Goal: Transaction & Acquisition: Book appointment/travel/reservation

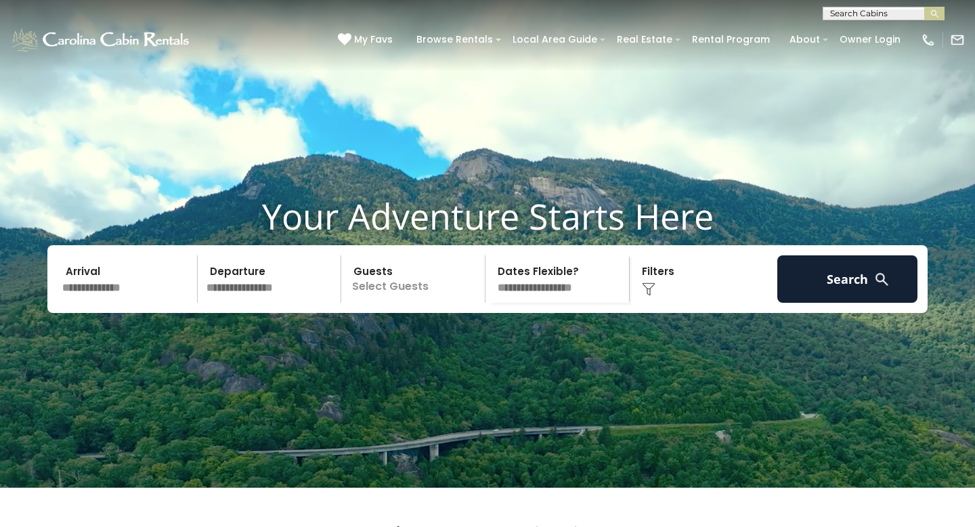
click at [118, 303] on input "text" at bounding box center [128, 278] width 140 height 47
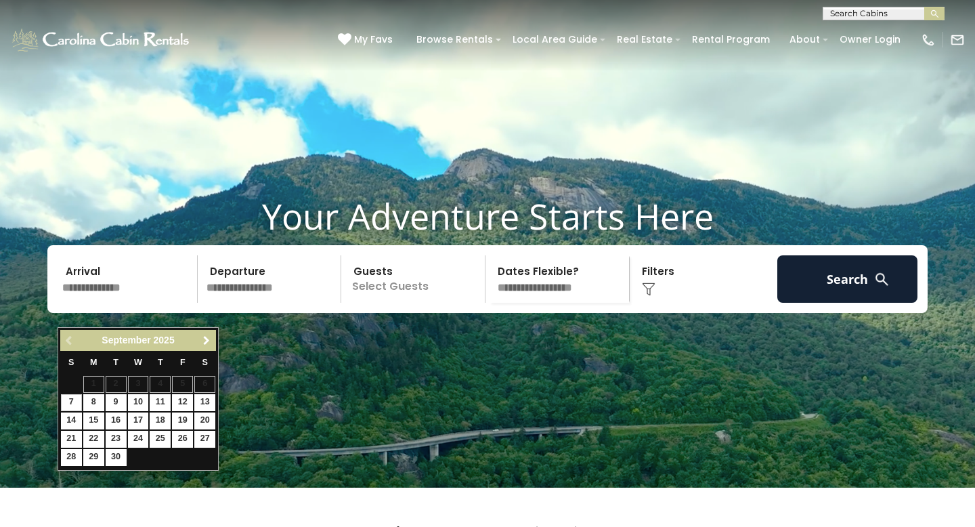
click at [204, 340] on span "Next" at bounding box center [206, 340] width 11 height 11
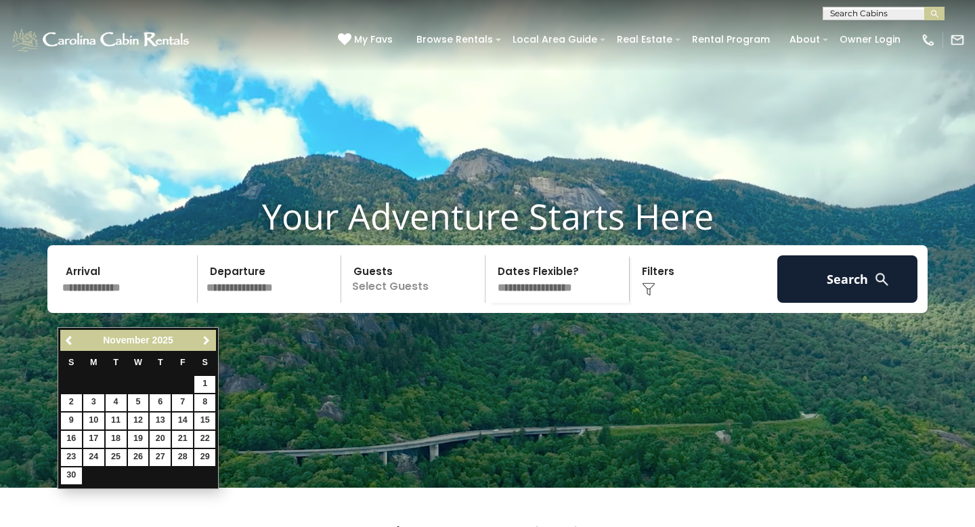
click at [204, 340] on span "Next" at bounding box center [206, 340] width 11 height 11
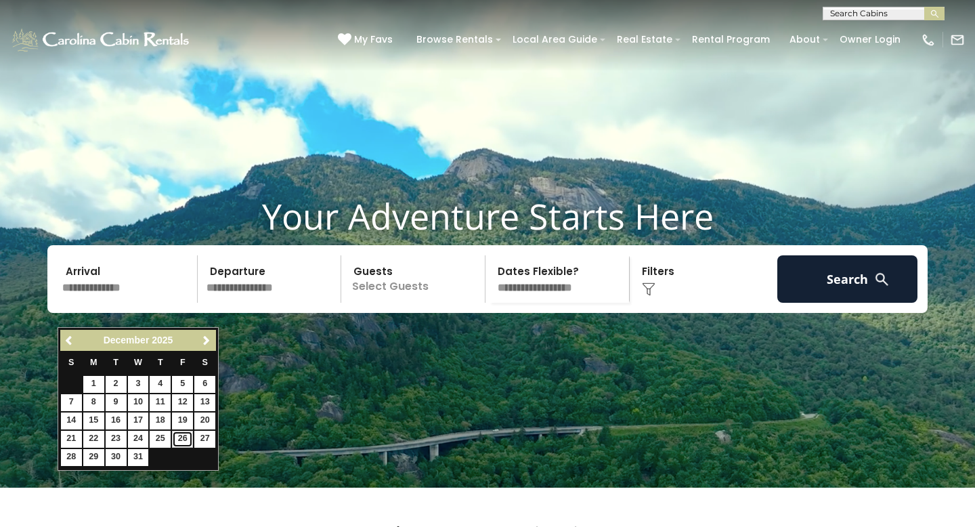
click at [179, 440] on link "26" at bounding box center [182, 438] width 21 height 17
type input "********"
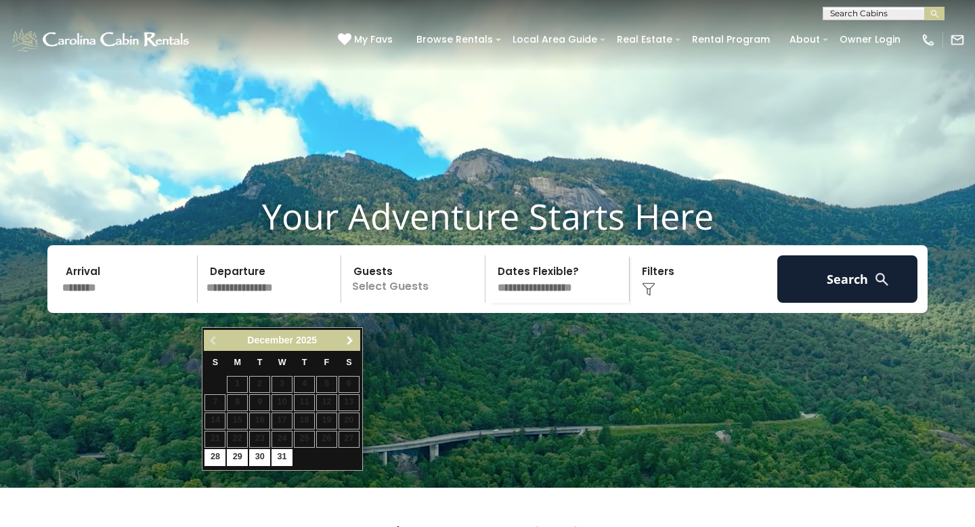
click at [354, 341] on span "Next" at bounding box center [350, 340] width 11 height 11
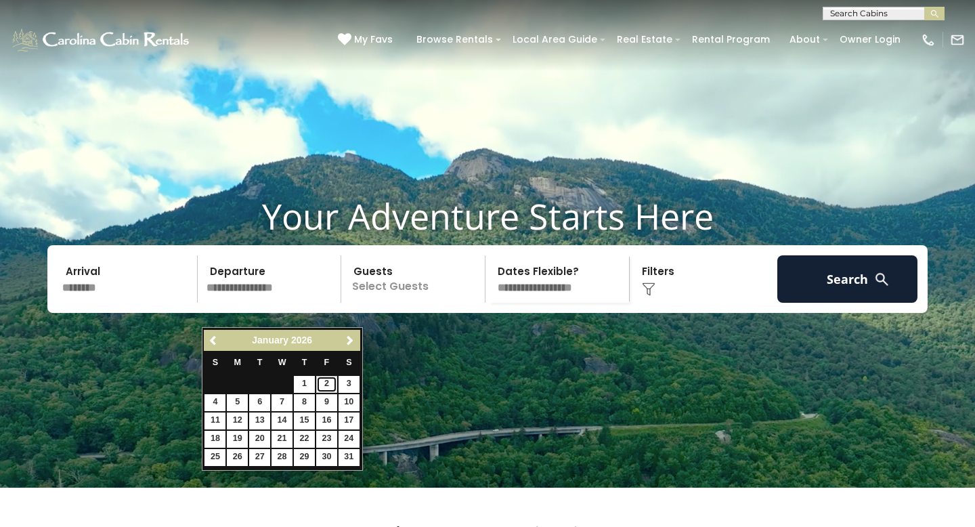
click at [326, 388] on link "2" at bounding box center [326, 384] width 21 height 17
type input "******"
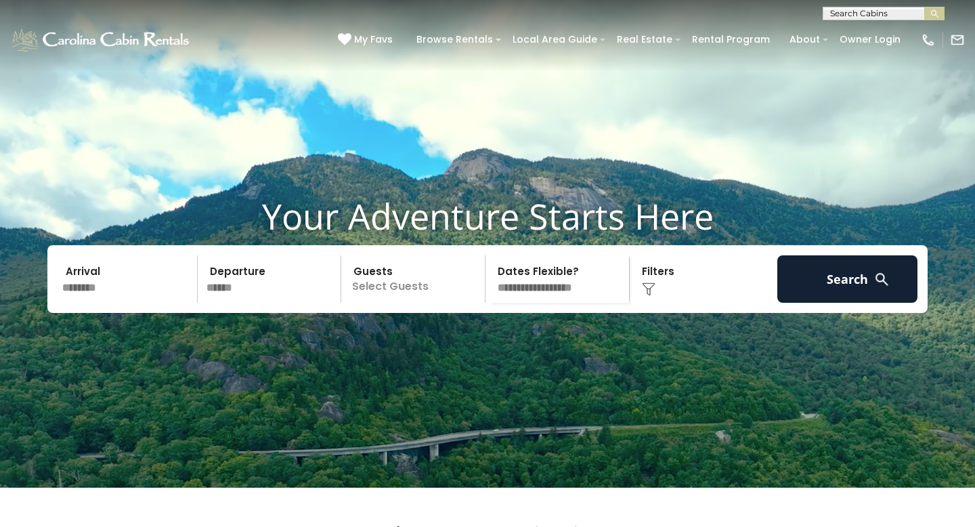
click at [412, 303] on p "Select Guests" at bounding box center [414, 278] width 139 height 47
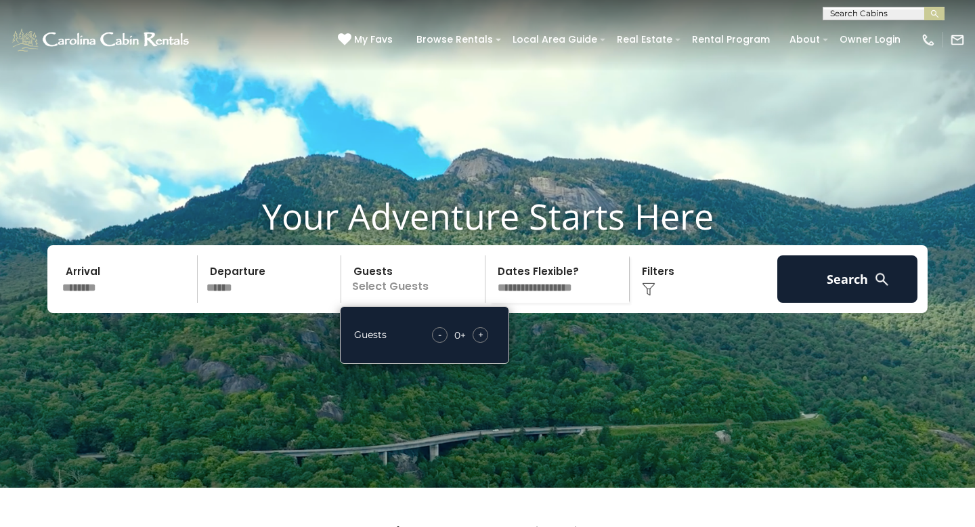
click at [485, 343] on div "+" at bounding box center [480, 335] width 16 height 16
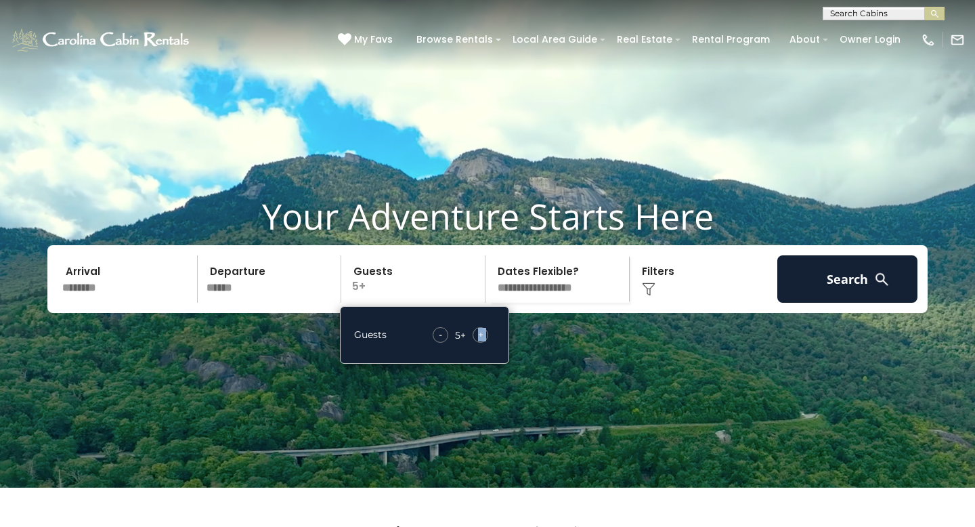
click at [485, 343] on div "+" at bounding box center [480, 335] width 16 height 16
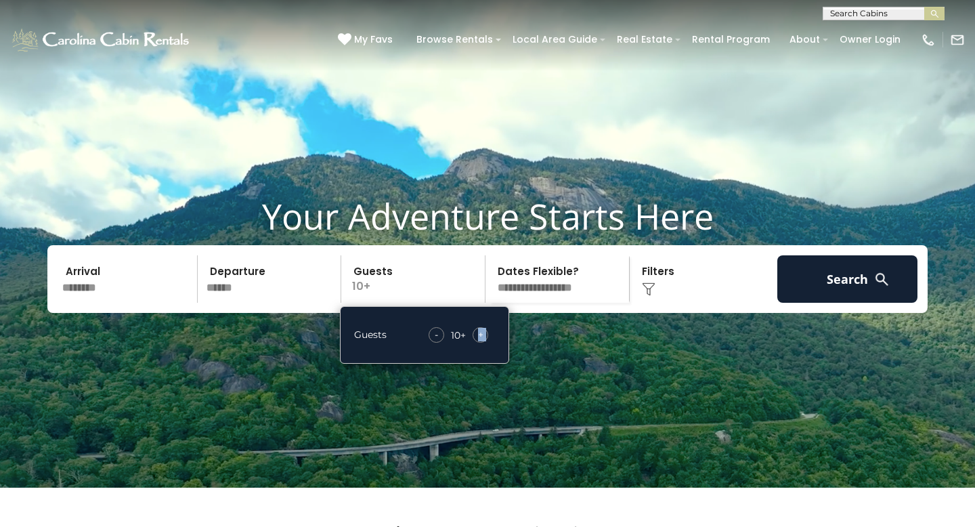
click at [485, 343] on div "+" at bounding box center [480, 335] width 16 height 16
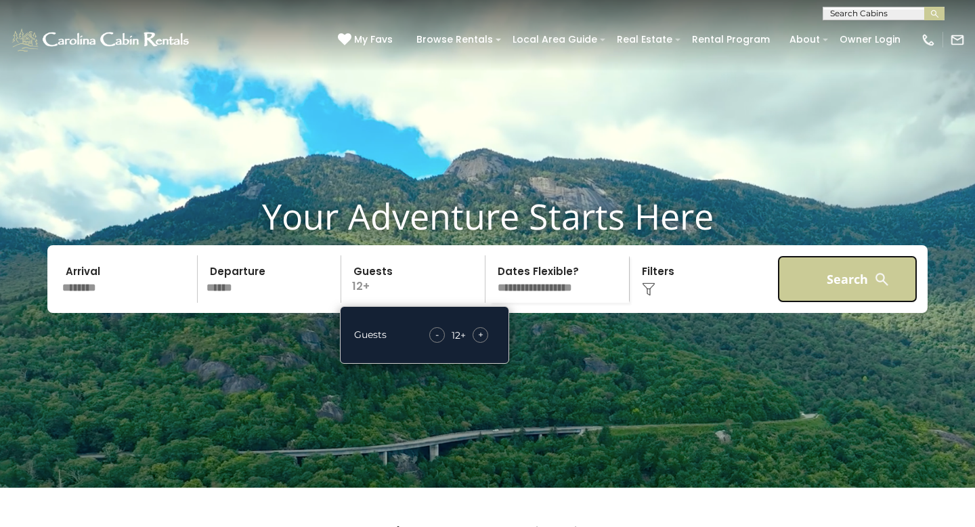
click at [834, 300] on button "Search" at bounding box center [847, 278] width 140 height 47
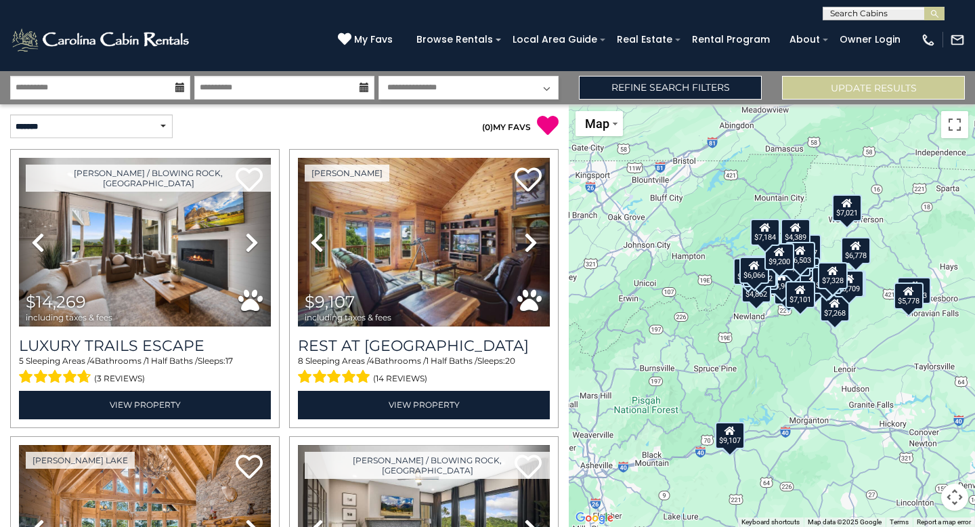
click at [733, 441] on div "$9,107" at bounding box center [730, 435] width 30 height 27
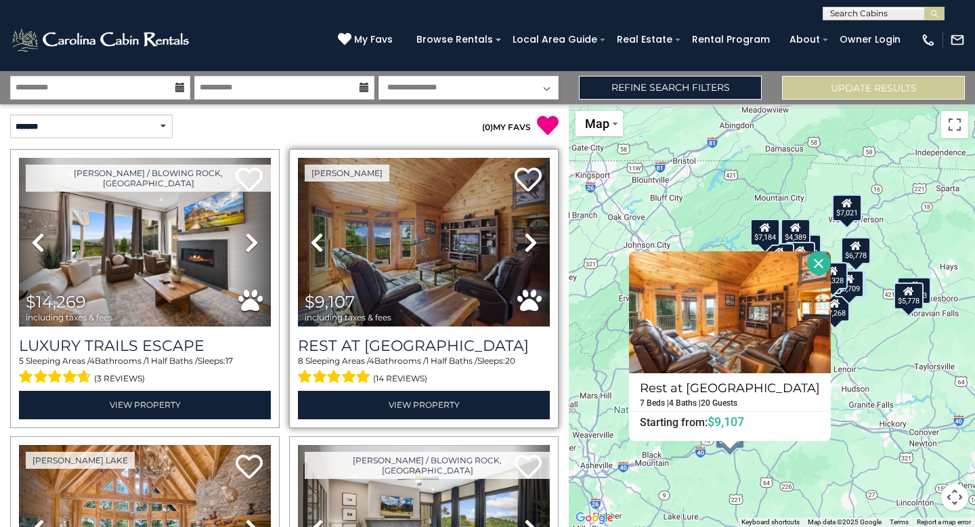
click at [535, 240] on icon at bounding box center [531, 242] width 14 height 22
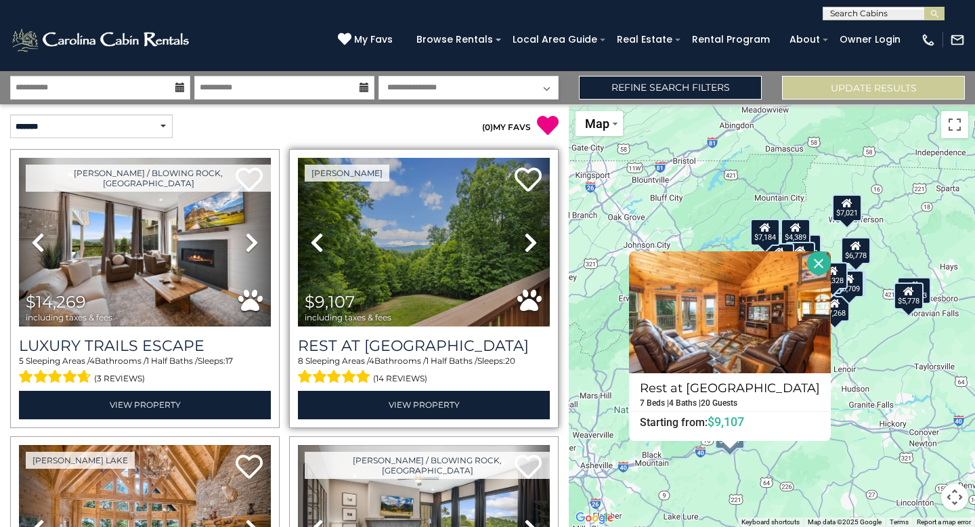
click at [535, 240] on icon at bounding box center [531, 242] width 14 height 22
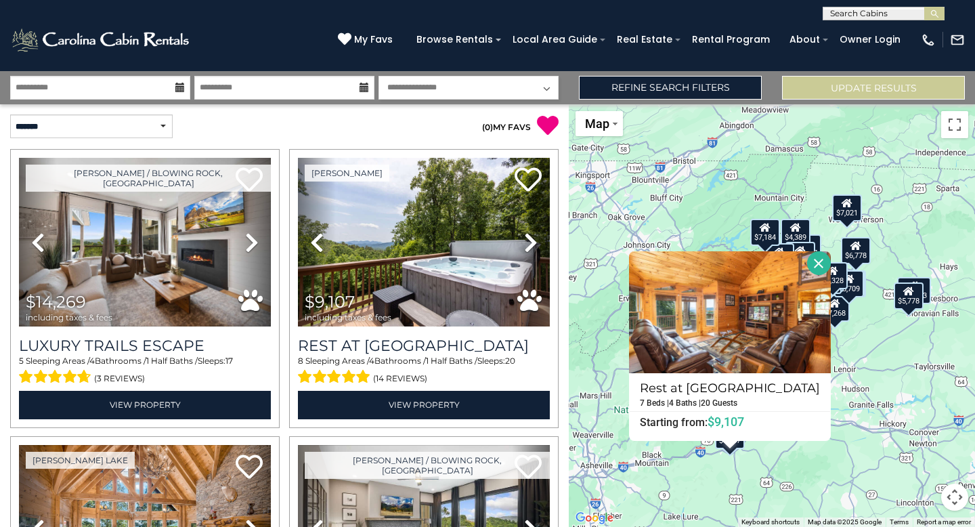
click at [939, 212] on div "$14,269 $9,107 $12,853 $11,084 $7,311 $7,021 $5,249 $5,778 $3,937 $4,389 $3,909…" at bounding box center [772, 315] width 406 height 422
click at [811, 267] on button "Close" at bounding box center [819, 263] width 24 height 24
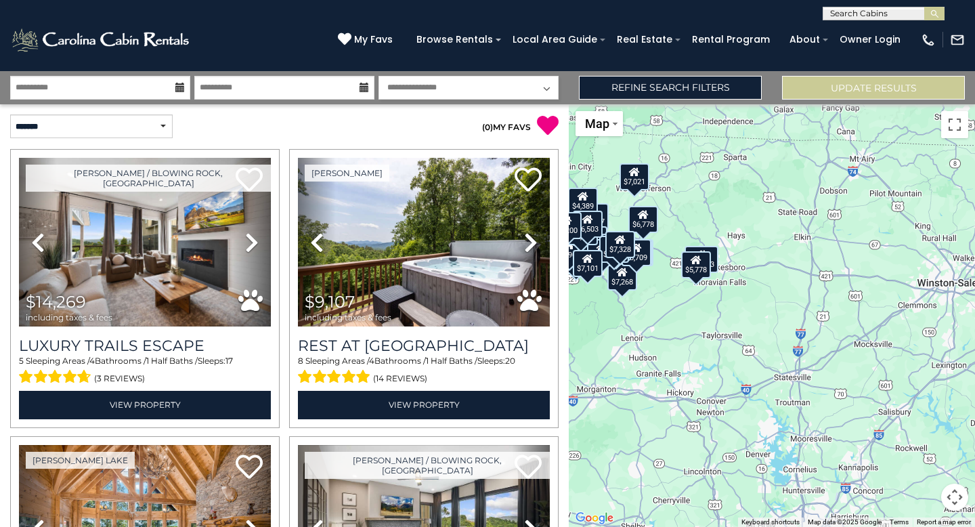
drag, startPoint x: 882, startPoint y: 325, endPoint x: 667, endPoint y: 301, distance: 216.6
click at [667, 301] on div "$14,269 $9,107 $12,853 $11,084 $7,311 $7,021 $5,249 $5,778 $3,937 $4,389 $3,909…" at bounding box center [772, 315] width 406 height 422
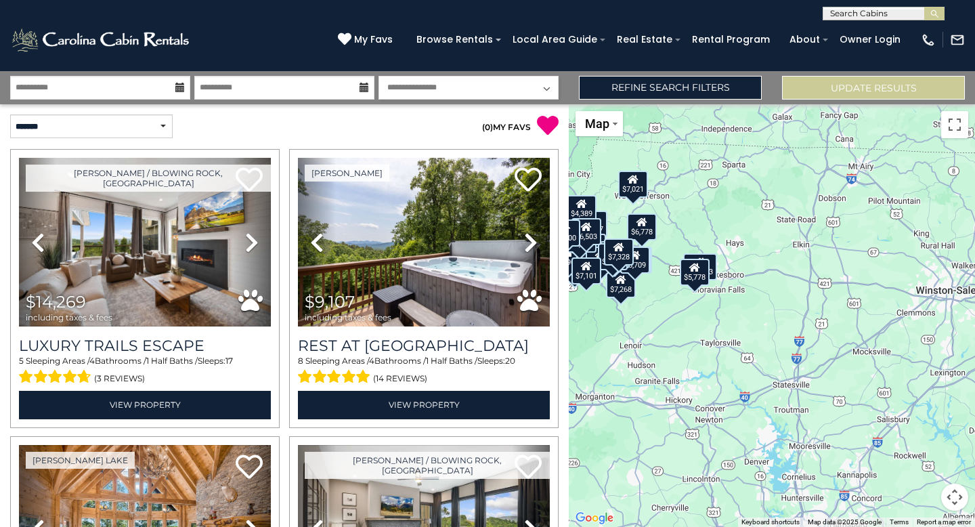
click at [775, 380] on div "$14,269 $9,107 $12,853 $11,084 $7,311 $7,021 $5,249 $5,778 $3,937 $4,389 $3,909…" at bounding box center [772, 315] width 406 height 422
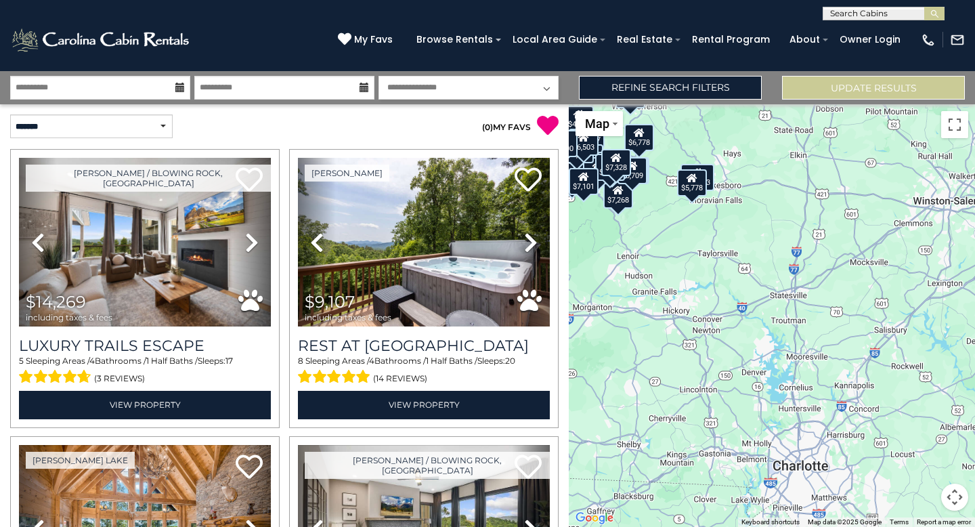
drag, startPoint x: 775, startPoint y: 380, endPoint x: 768, endPoint y: 261, distance: 118.7
click at [768, 263] on div "$14,269 $9,107 $12,853 $11,084 $7,311 $7,021 $5,249 $5,778 $3,937 $4,389 $3,909…" at bounding box center [772, 315] width 406 height 422
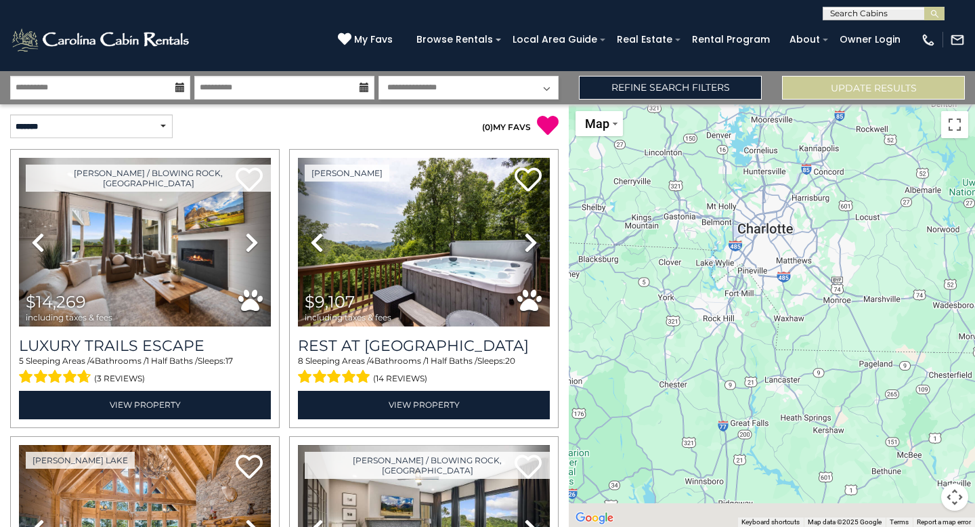
drag, startPoint x: 791, startPoint y: 372, endPoint x: 737, endPoint y: 251, distance: 131.8
click at [737, 253] on div "$14,269 $9,107 $12,853 $11,084 $7,311 $7,021 $5,249 $5,778 $3,937 $4,389 $3,909…" at bounding box center [772, 315] width 406 height 422
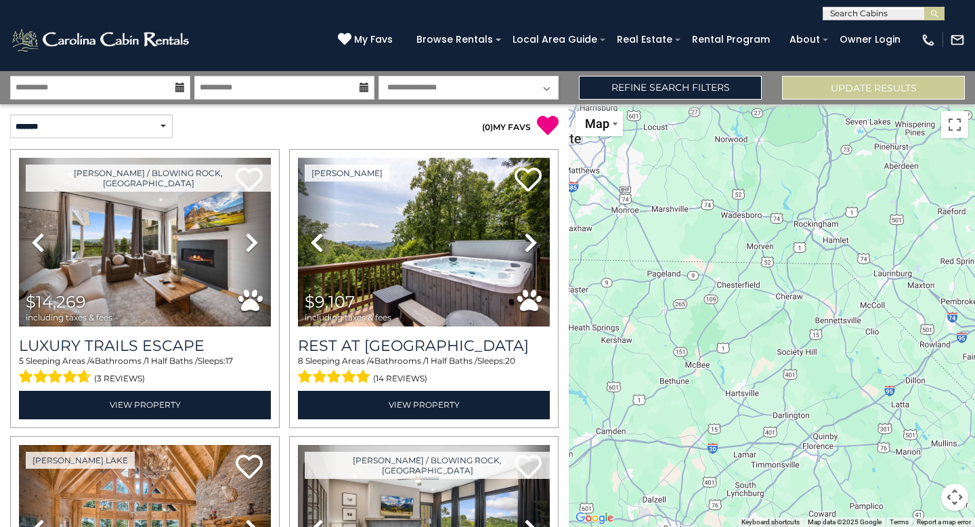
drag, startPoint x: 839, startPoint y: 300, endPoint x: 667, endPoint y: 376, distance: 187.9
click at [669, 378] on div "$14,269 $9,107 $12,853 $11,084 $7,311 $7,021 $5,249 $5,778 $3,937 $4,389 $3,909…" at bounding box center [772, 315] width 406 height 422
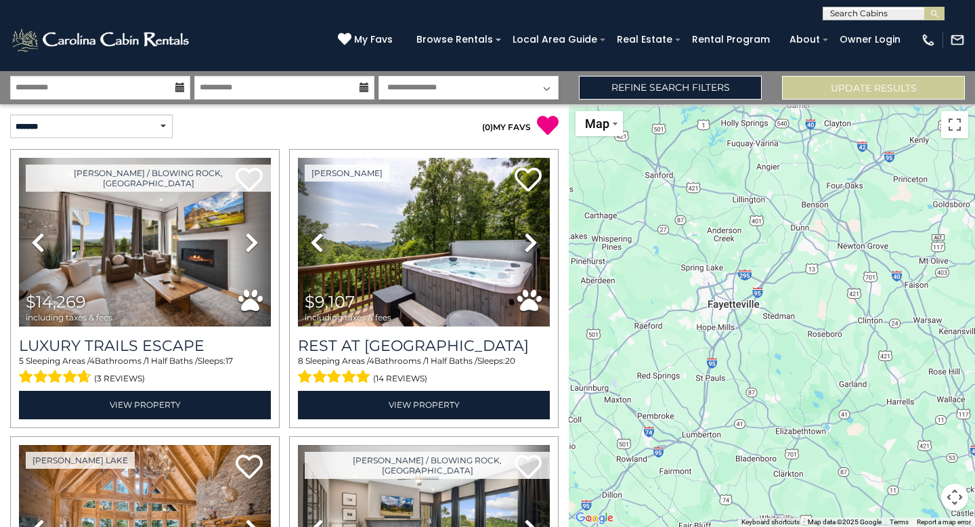
drag, startPoint x: 822, startPoint y: 238, endPoint x: 600, endPoint y: 345, distance: 246.1
click at [601, 345] on div "$14,269 $9,107 $12,853 $11,084 $7,311 $7,021 $5,249 $5,778 $3,937 $4,389 $3,909…" at bounding box center [772, 315] width 406 height 422
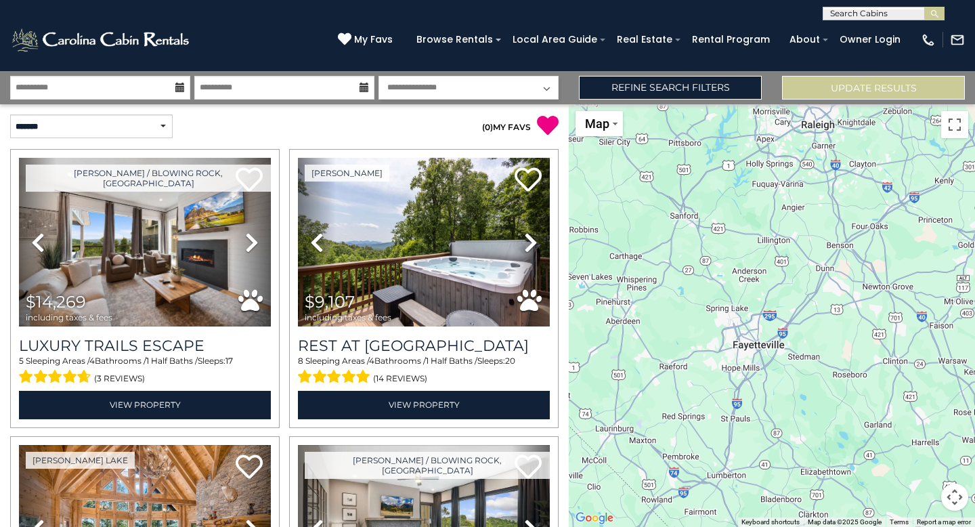
drag, startPoint x: 787, startPoint y: 219, endPoint x: 820, endPoint y: 261, distance: 53.1
click at [820, 261] on div "$14,269 $9,107 $12,853 $11,084 $7,311 $7,021 $5,249 $5,778 $3,937 $4,389 $3,909…" at bounding box center [772, 315] width 406 height 422
click at [895, 91] on button "Update Results" at bounding box center [873, 88] width 183 height 24
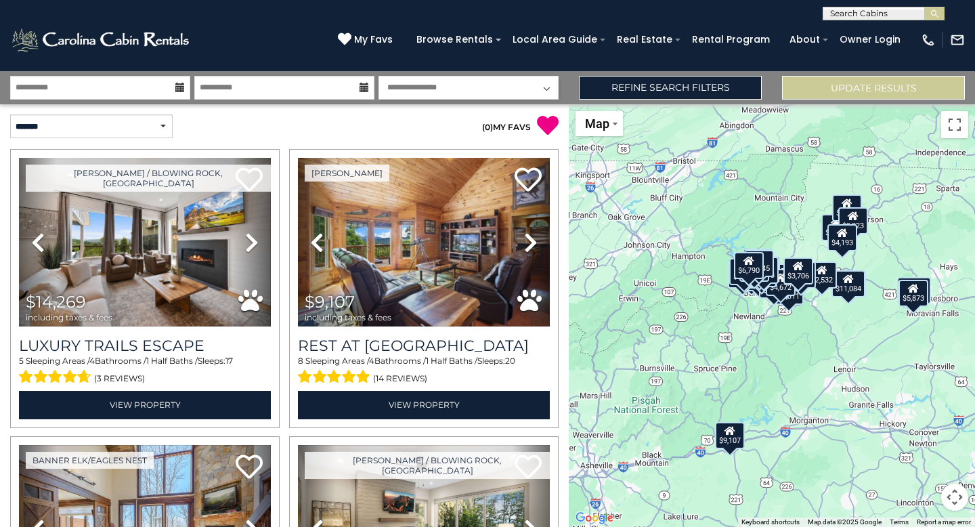
click at [915, 298] on div "$5,873" at bounding box center [913, 293] width 30 height 27
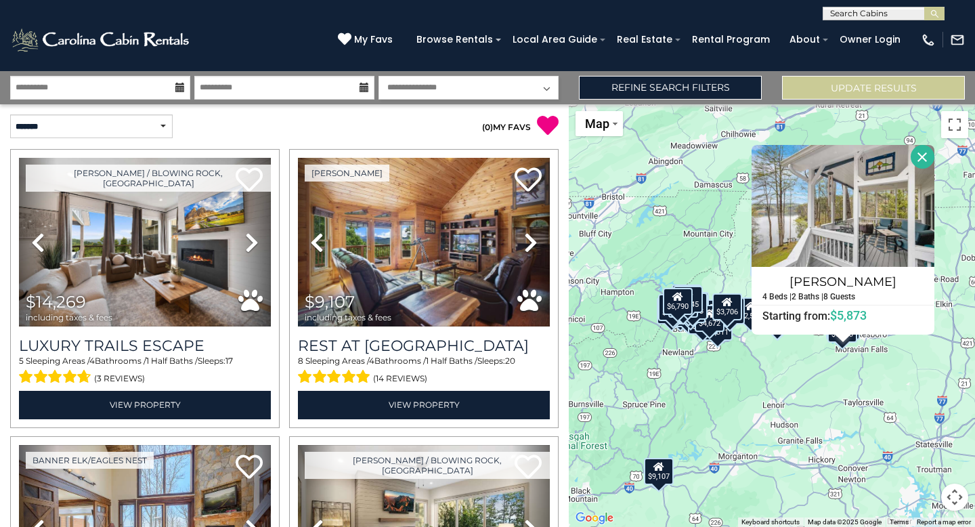
click at [922, 154] on button "Close" at bounding box center [922, 157] width 24 height 24
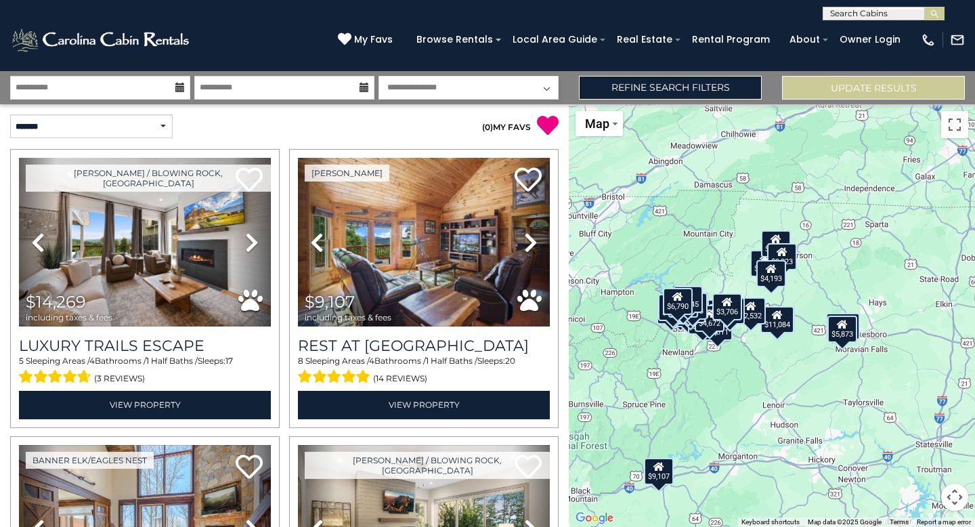
click at [680, 302] on div "$6,790" at bounding box center [678, 301] width 30 height 27
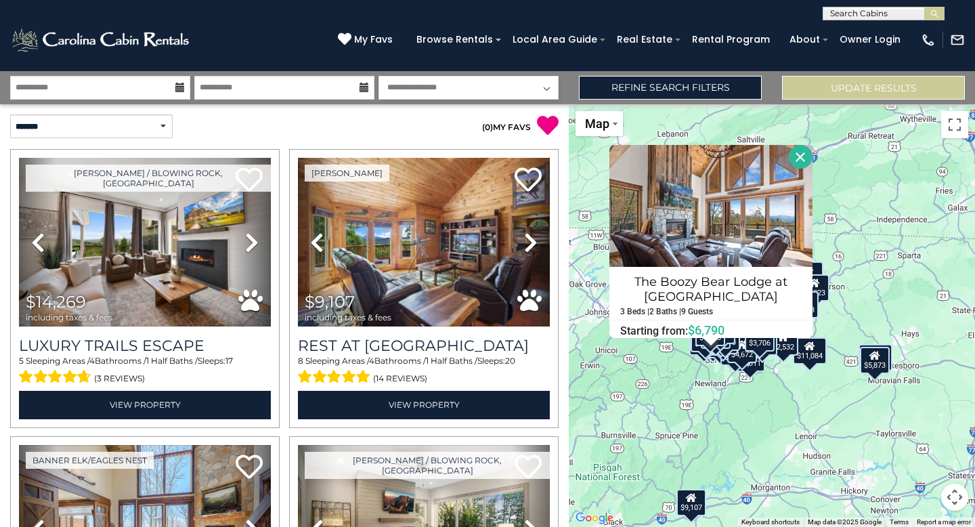
click at [864, 219] on div "$14,269 $9,107 $9,760 $4,911 $6,525 $12,853 $11,084 $3,776 $2,532 $3,565 $2,642…" at bounding box center [772, 315] width 406 height 422
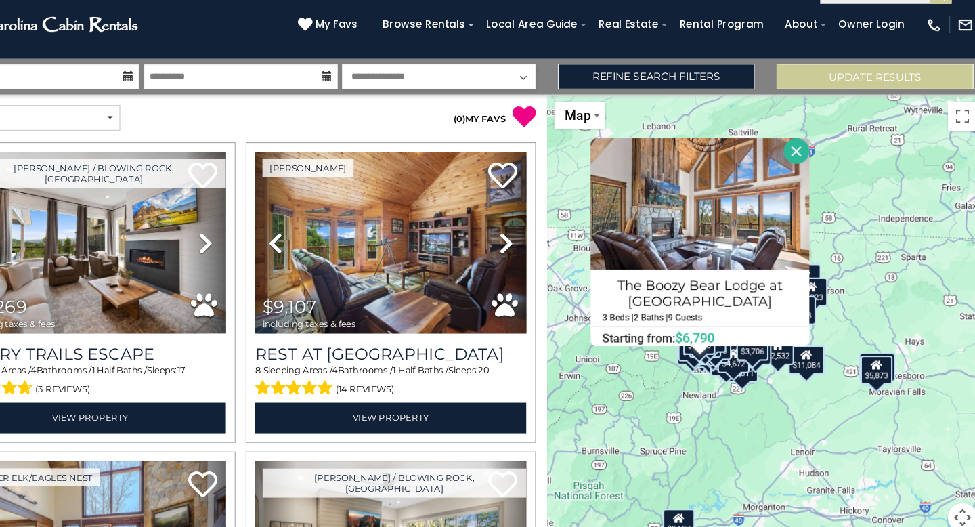
click at [803, 146] on button "Close" at bounding box center [801, 157] width 24 height 24
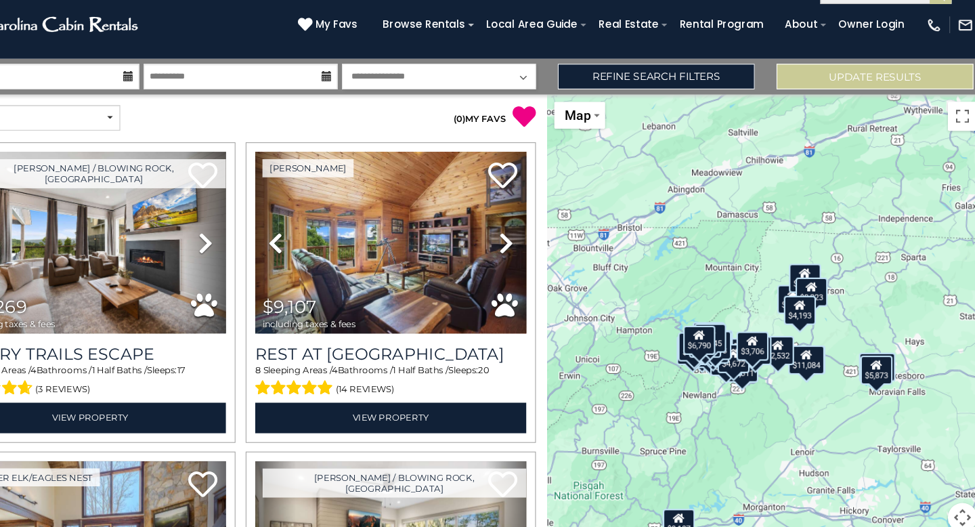
click at [742, 301] on div "$14,269 $9,107 $9,760 $4,911 $6,525 $12,853 $11,084 $3,776 $2,532 $3,565 $2,642…" at bounding box center [772, 315] width 406 height 422
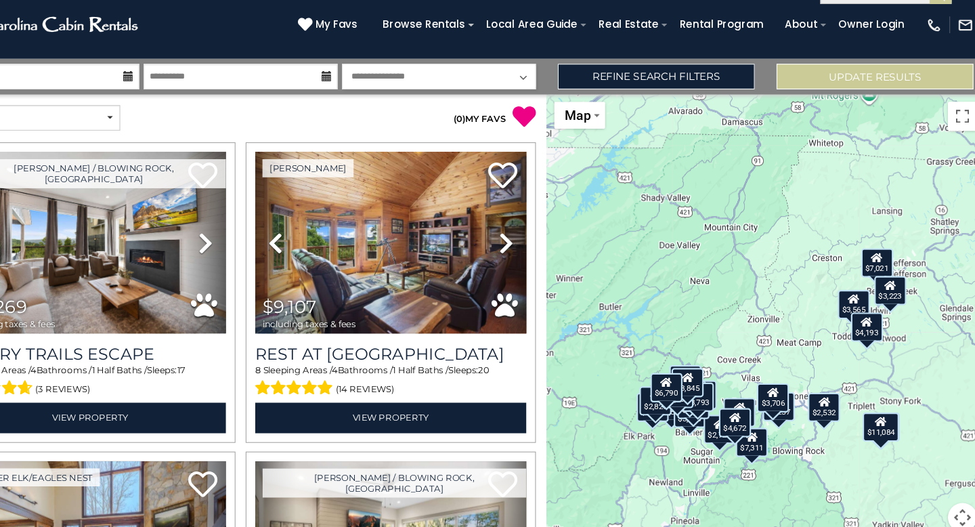
click at [793, 445] on div "$14,269 $9,107 $9,760 $4,911 $6,525 $12,853 $11,084 $3,776 $2,532 $3,565 $2,642…" at bounding box center [772, 315] width 406 height 422
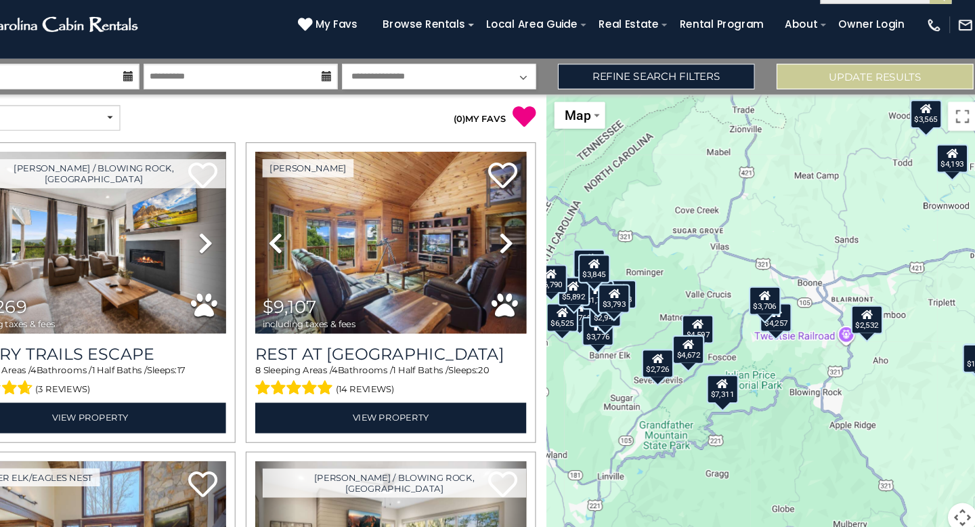
drag, startPoint x: 638, startPoint y: 437, endPoint x: 647, endPoint y: 391, distance: 46.9
click at [647, 391] on div "$14,269 $9,107 $9,760 $4,911 $6,525 $12,853 $11,084 $3,776 $2,532 $3,565 $2,642…" at bounding box center [772, 315] width 406 height 422
click at [780, 343] on div "$14,269 $9,107 $9,760 $4,911 $6,525 $12,853 $11,084 $3,776 $2,532 $3,565 $2,642…" at bounding box center [772, 315] width 406 height 422
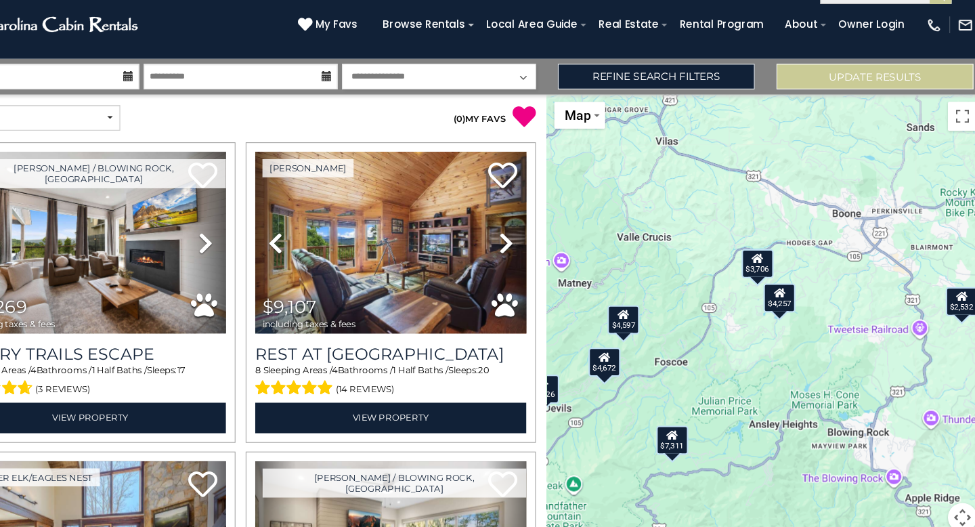
click at [786, 298] on div "$4,257" at bounding box center [785, 293] width 30 height 27
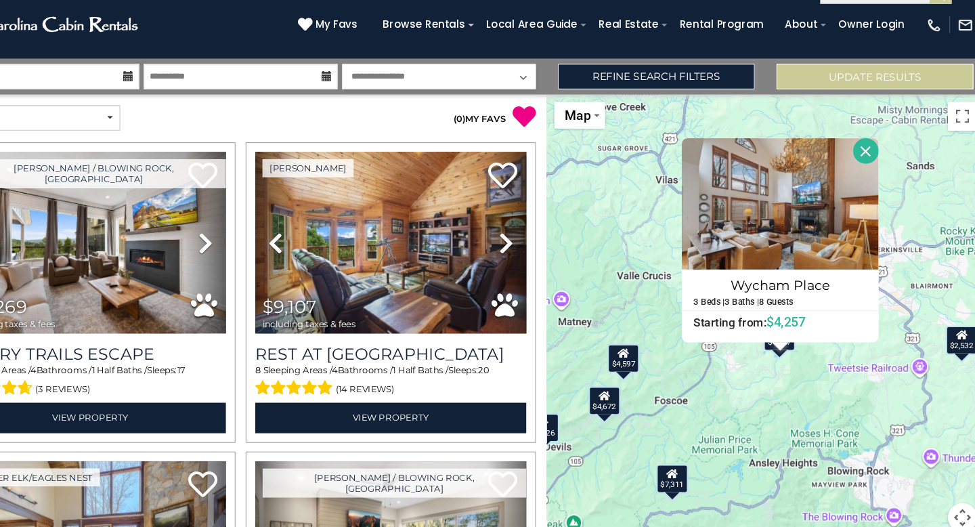
click at [749, 352] on div "$14,269 $9,107 $9,760 $4,911 $6,525 $12,853 $11,084 $3,776 $2,532 $3,565 $2,642…" at bounding box center [772, 315] width 406 height 422
click at [634, 349] on div "$4,597" at bounding box center [640, 349] width 30 height 27
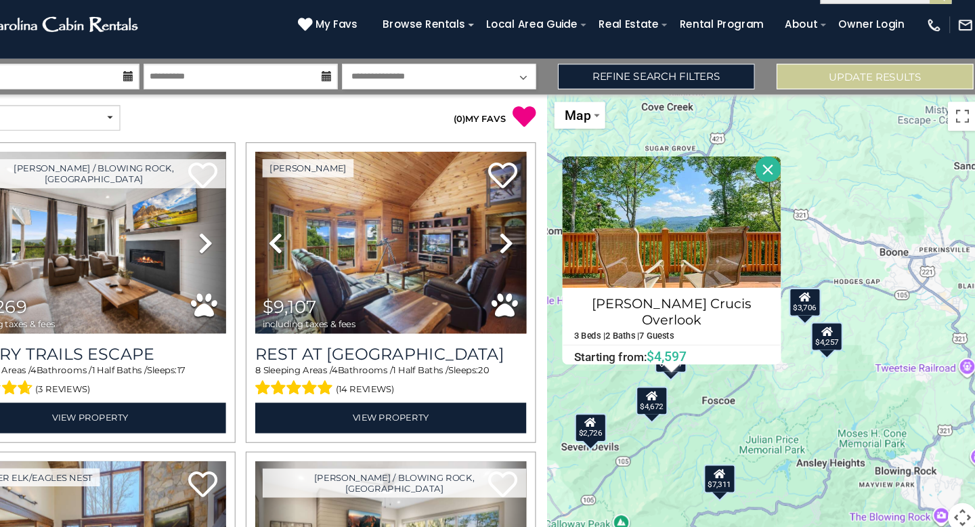
click at [809, 296] on div "$3,706" at bounding box center [808, 297] width 30 height 27
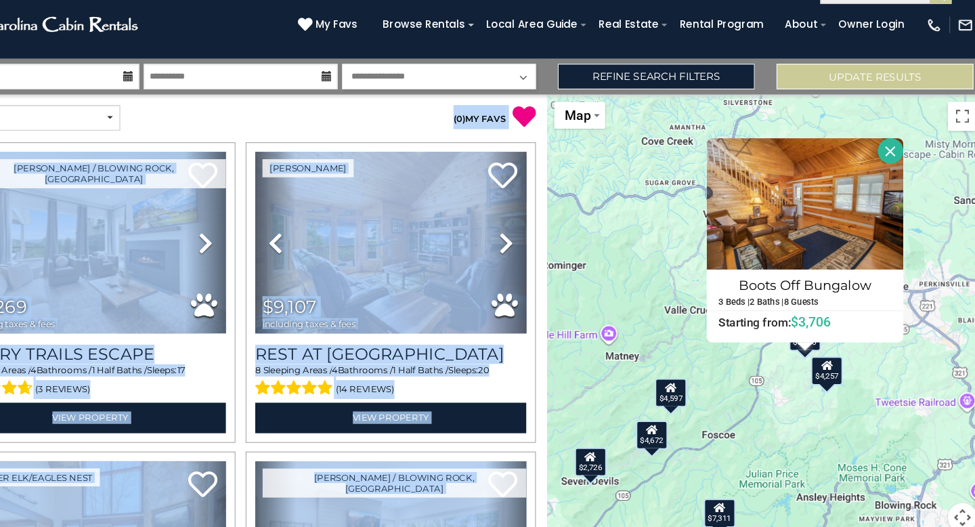
drag, startPoint x: 339, startPoint y: 127, endPoint x: 623, endPoint y: 145, distance: 284.2
click at [623, 145] on div "**********" at bounding box center [487, 299] width 975 height 456
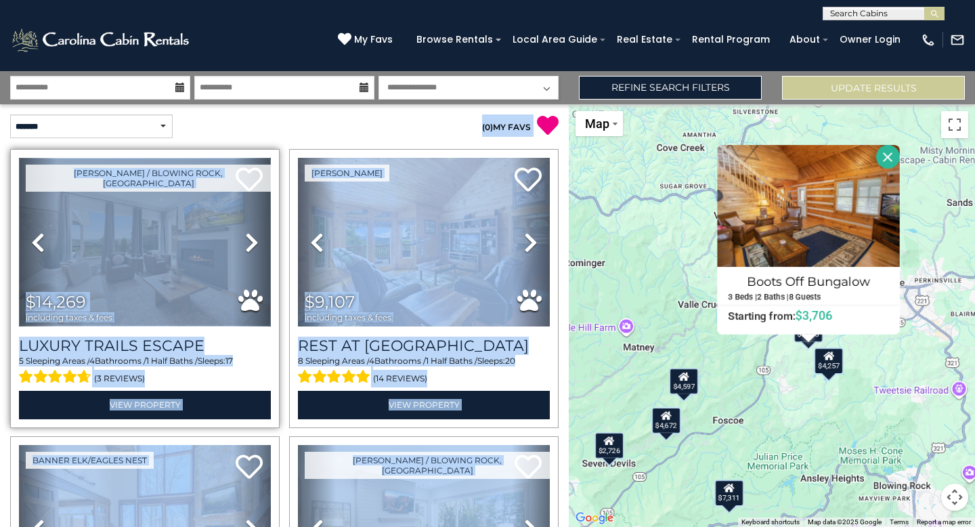
click at [143, 236] on img at bounding box center [145, 242] width 252 height 169
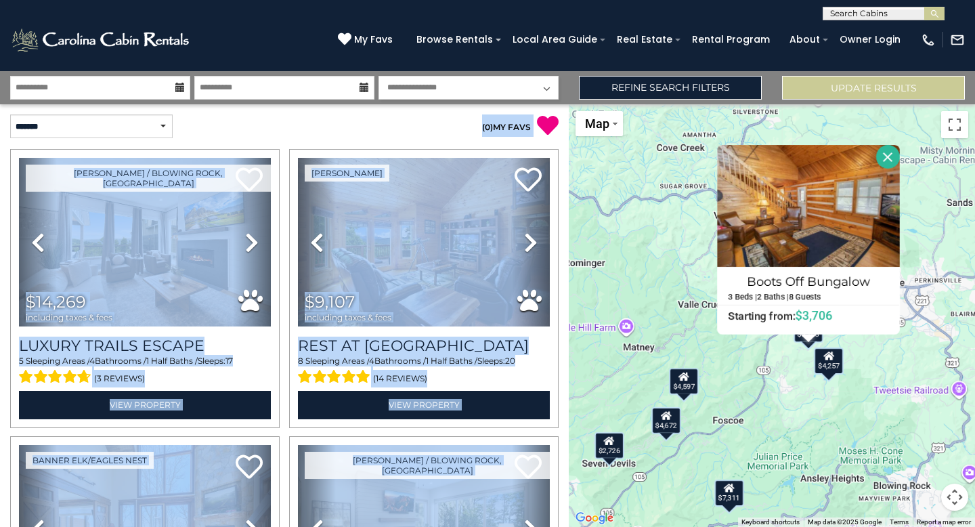
click at [605, 204] on div "$14,269 $9,107 $9,760 $4,911 $6,525 $12,853 $11,084 $3,776 $2,532 $3,565 $2,642…" at bounding box center [772, 315] width 406 height 422
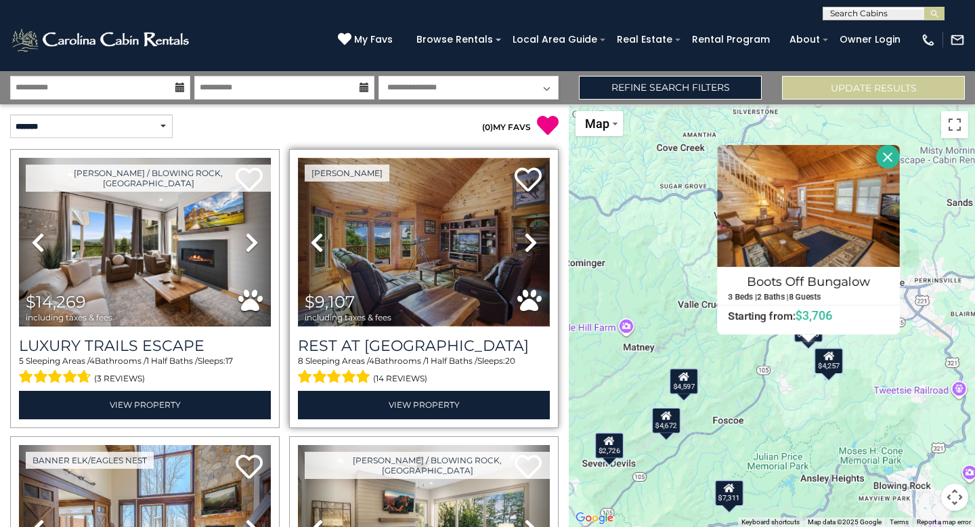
click at [397, 281] on img at bounding box center [424, 242] width 252 height 169
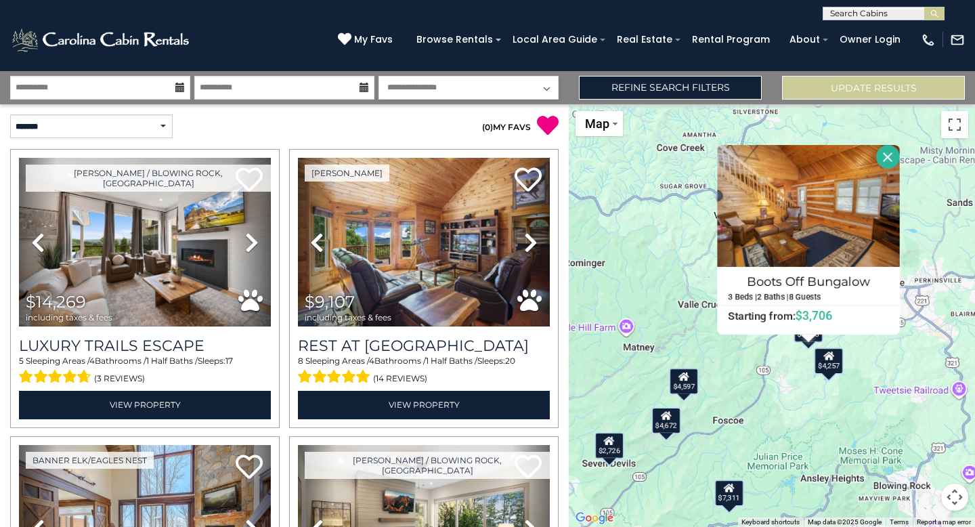
click at [667, 305] on div "$14,269 $9,107 $9,760 $4,911 $6,525 $12,853 $11,084 $3,776 $2,532 $3,565 $2,642…" at bounding box center [772, 315] width 406 height 422
click at [889, 156] on button "Close" at bounding box center [888, 157] width 24 height 24
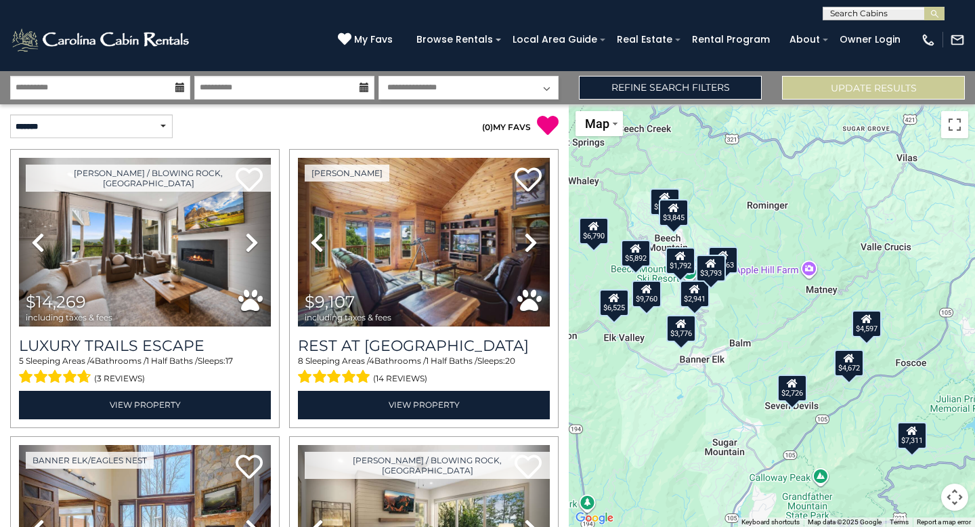
drag, startPoint x: 773, startPoint y: 444, endPoint x: 963, endPoint y: 397, distance: 196.0
click at [963, 397] on div "$14,269 $9,107 $9,760 $4,911 $6,525 $12,853 $11,084 $3,776 $2,532 $3,565 $2,642…" at bounding box center [772, 315] width 406 height 422
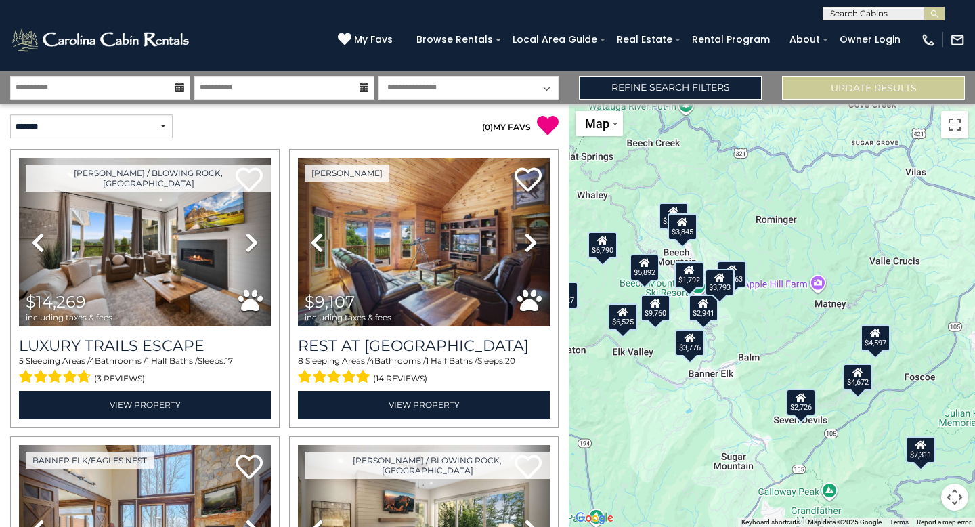
click at [682, 227] on div "$3,845" at bounding box center [682, 226] width 30 height 27
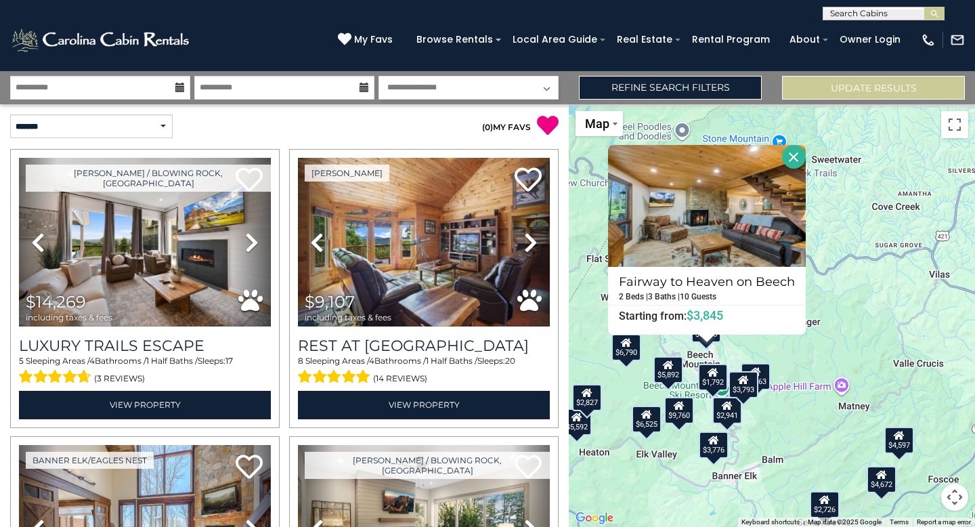
click at [791, 152] on button "Close" at bounding box center [794, 157] width 24 height 24
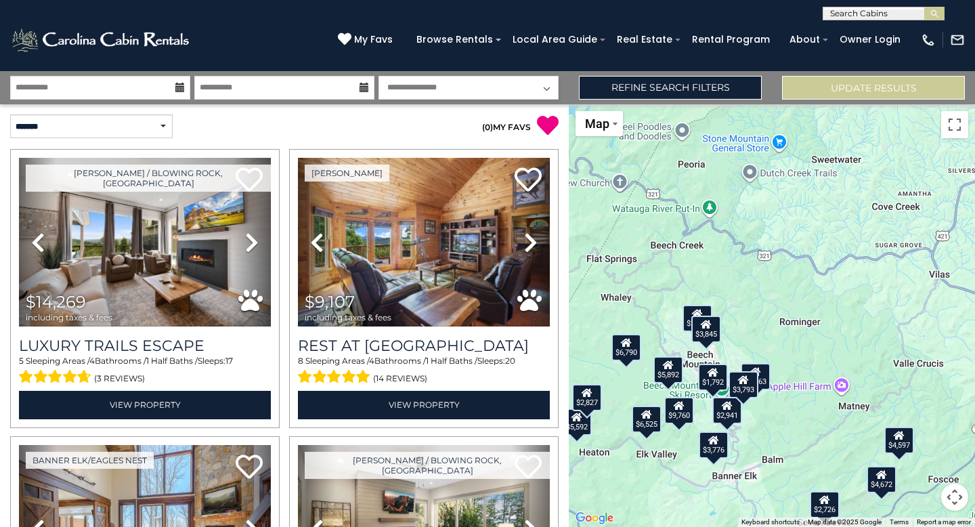
click at [690, 317] on div "$2,642" at bounding box center [697, 318] width 30 height 27
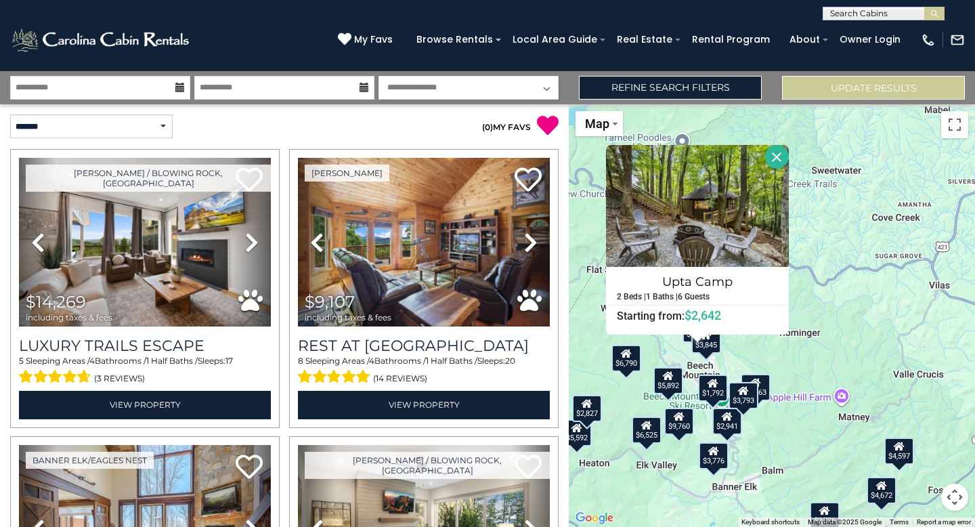
click at [778, 150] on button "Close" at bounding box center [777, 157] width 24 height 24
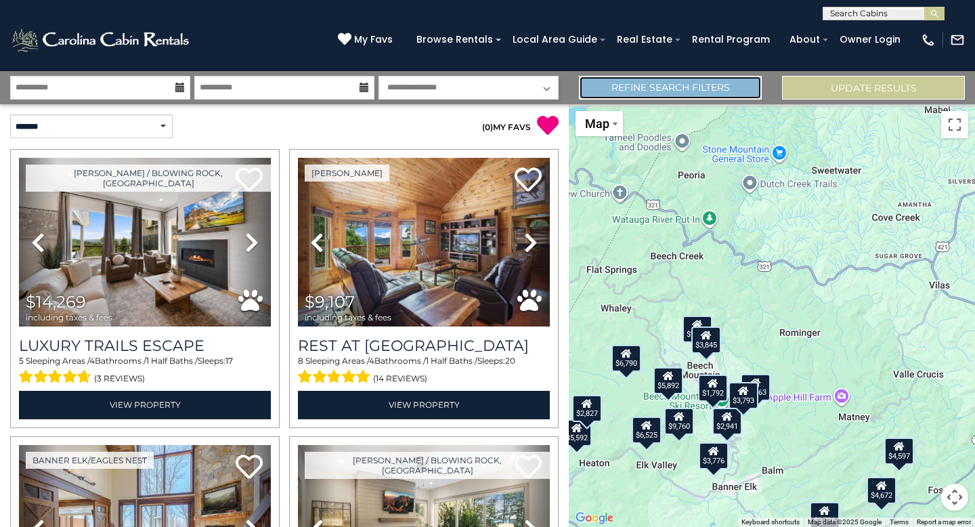
click at [661, 85] on link "Refine Search Filters" at bounding box center [670, 88] width 183 height 24
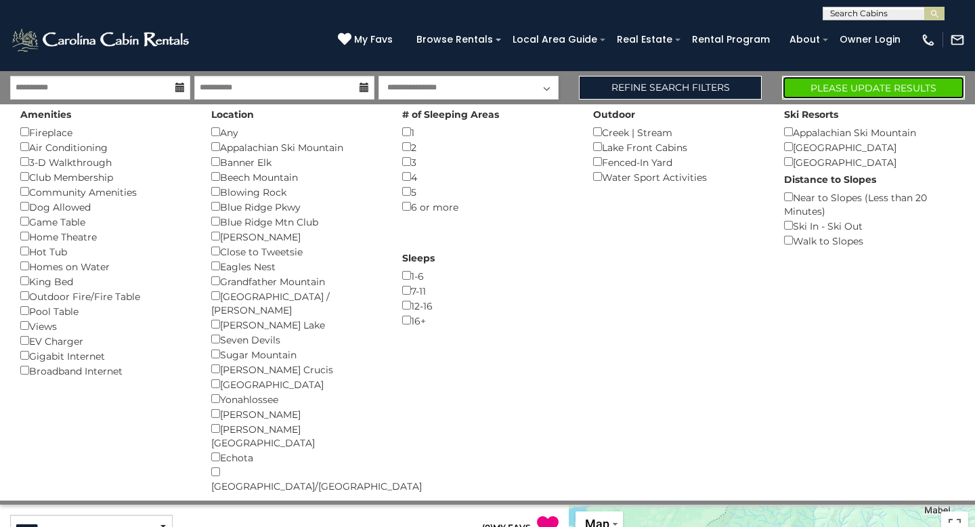
click at [850, 86] on button "Please Update Results" at bounding box center [873, 88] width 183 height 24
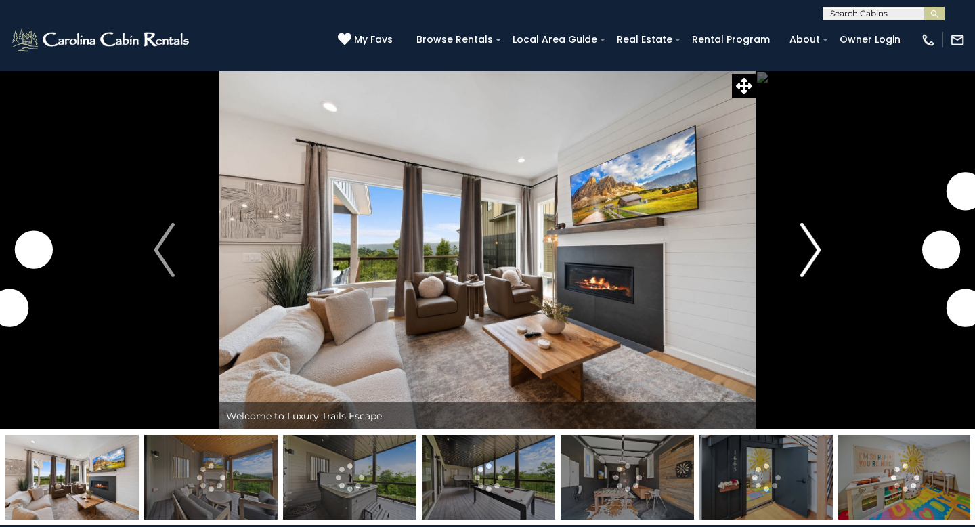
click at [816, 258] on img "Next" at bounding box center [810, 250] width 20 height 54
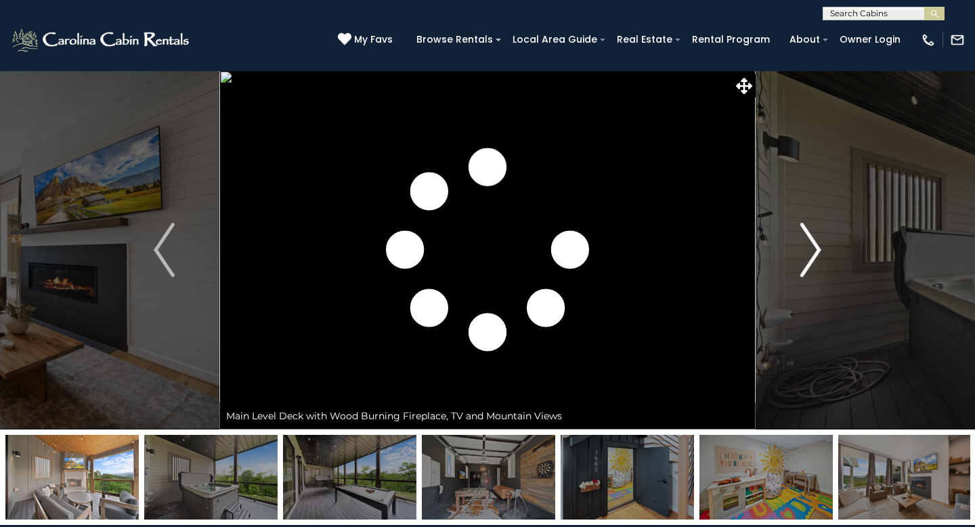
click at [816, 258] on img "Next" at bounding box center [810, 250] width 20 height 54
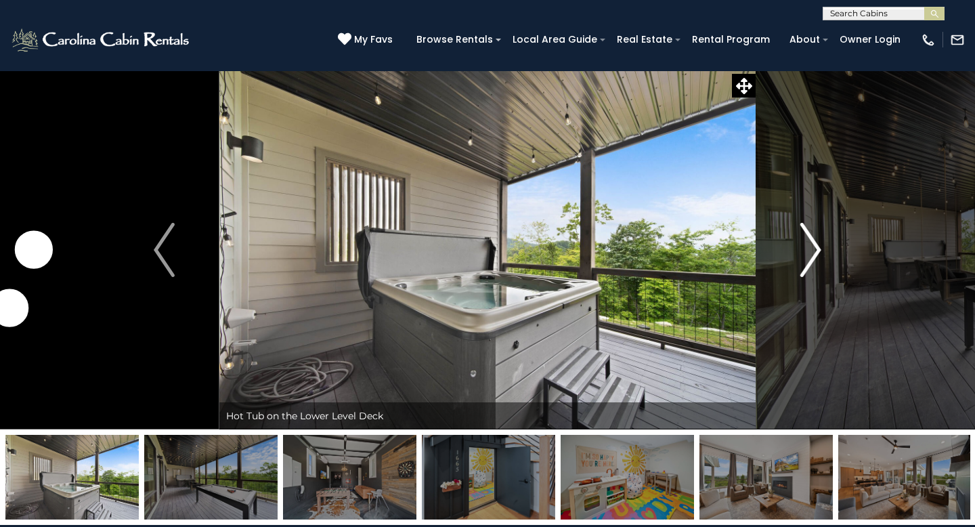
click at [816, 259] on img "Next" at bounding box center [810, 250] width 20 height 54
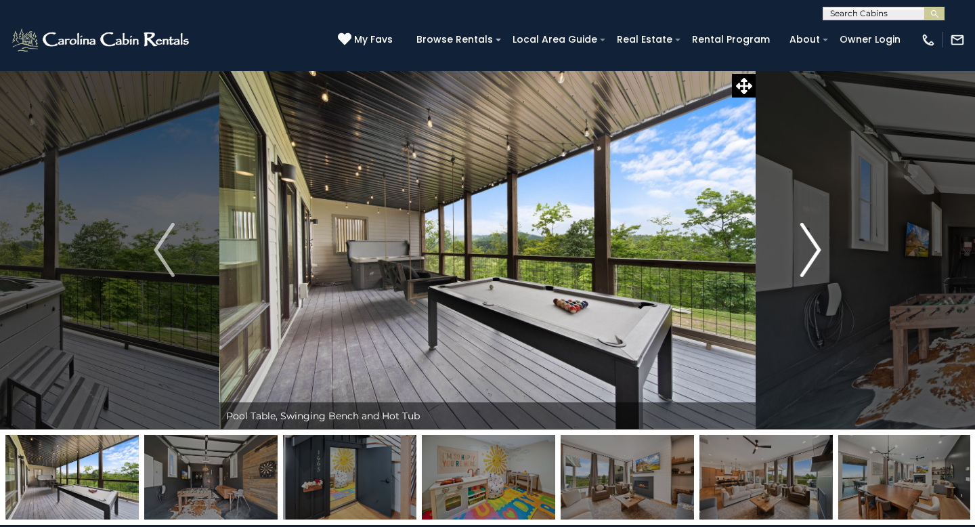
click at [816, 259] on img "Next" at bounding box center [810, 250] width 20 height 54
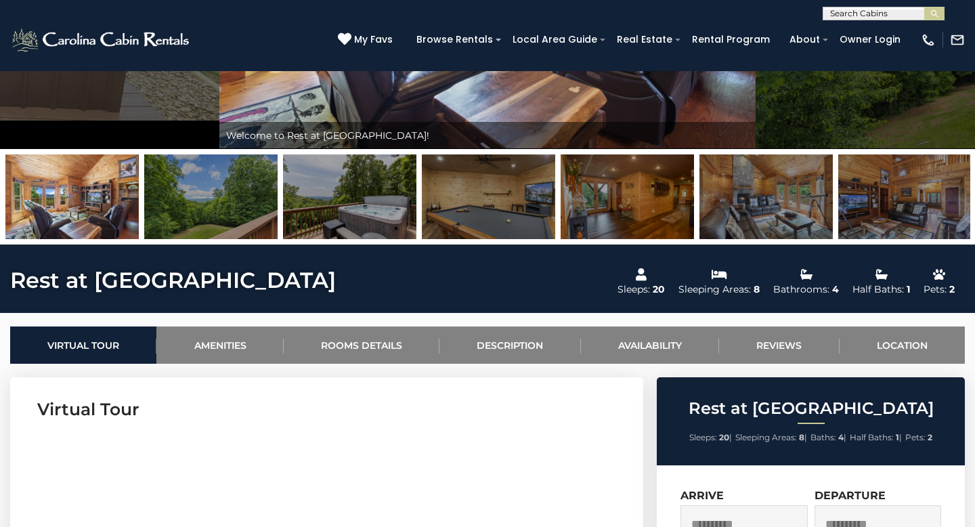
scroll to position [276, 0]
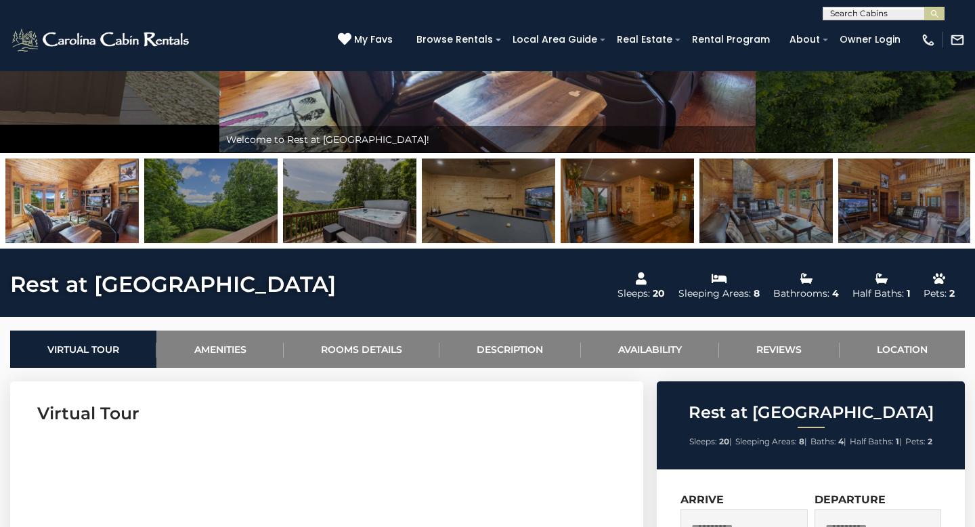
click at [468, 201] on img at bounding box center [488, 200] width 133 height 85
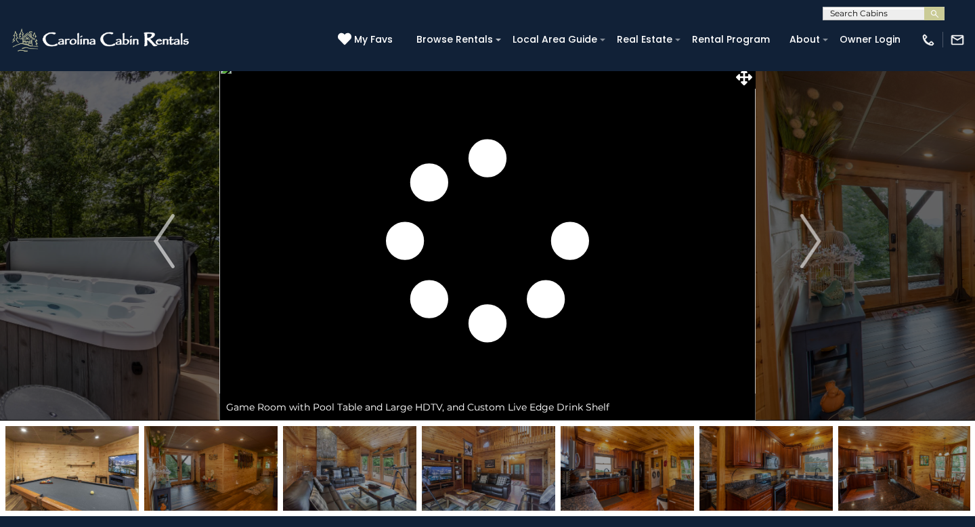
scroll to position [0, 0]
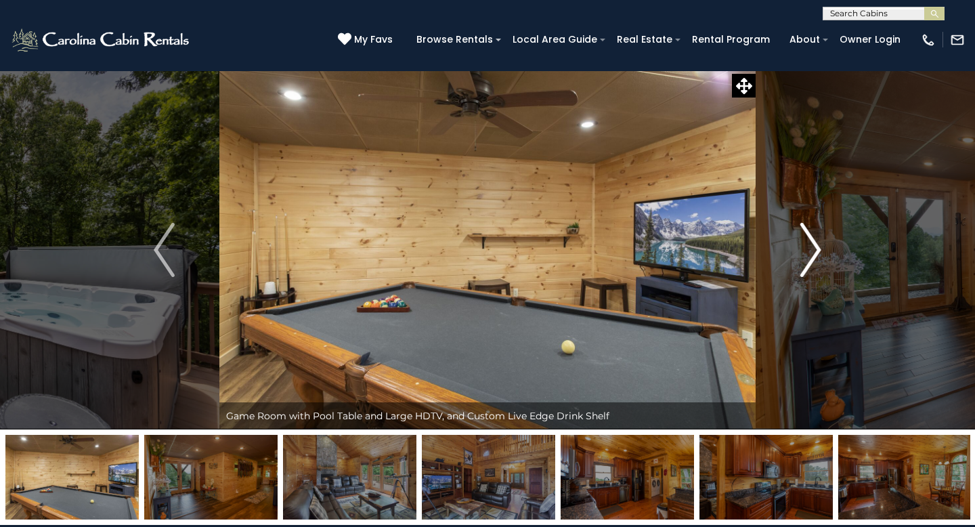
click at [812, 250] on img "Next" at bounding box center [810, 250] width 20 height 54
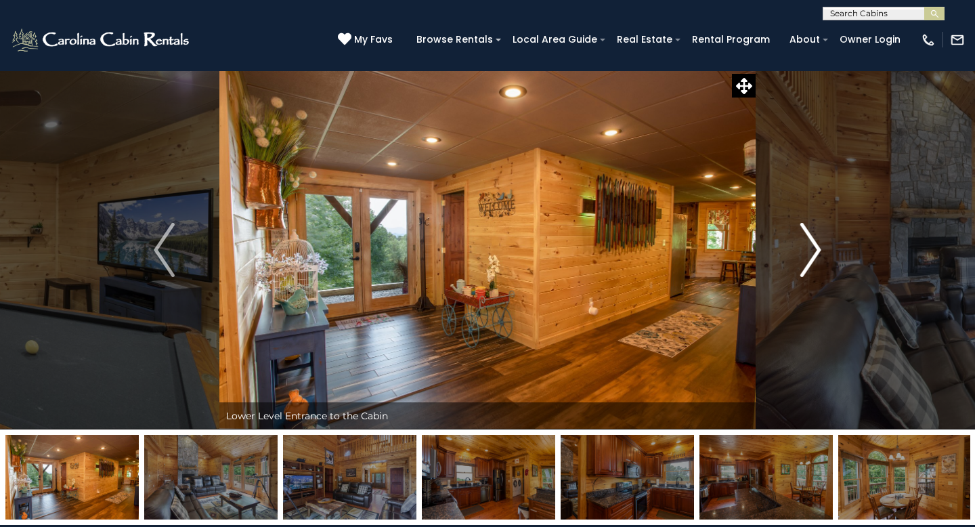
click at [812, 250] on img "Next" at bounding box center [810, 250] width 20 height 54
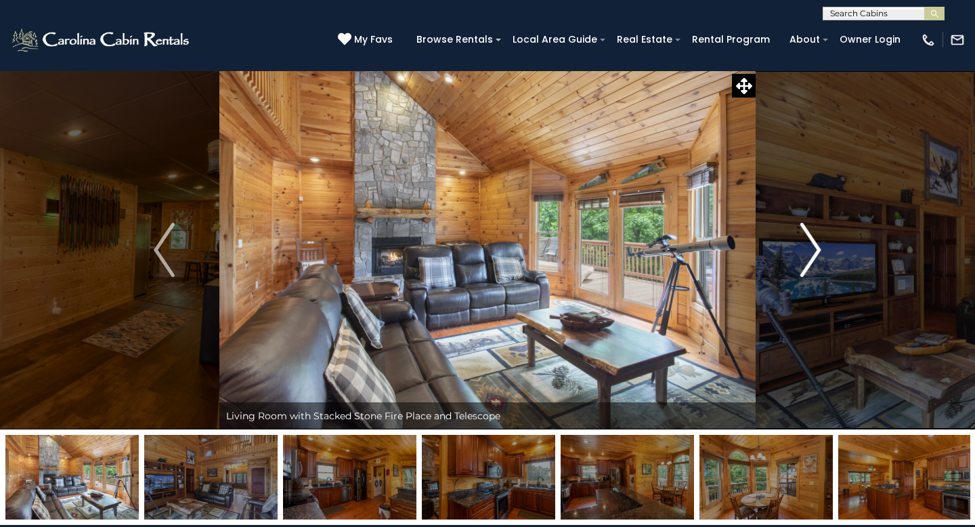
click at [812, 250] on img "Next" at bounding box center [810, 250] width 20 height 54
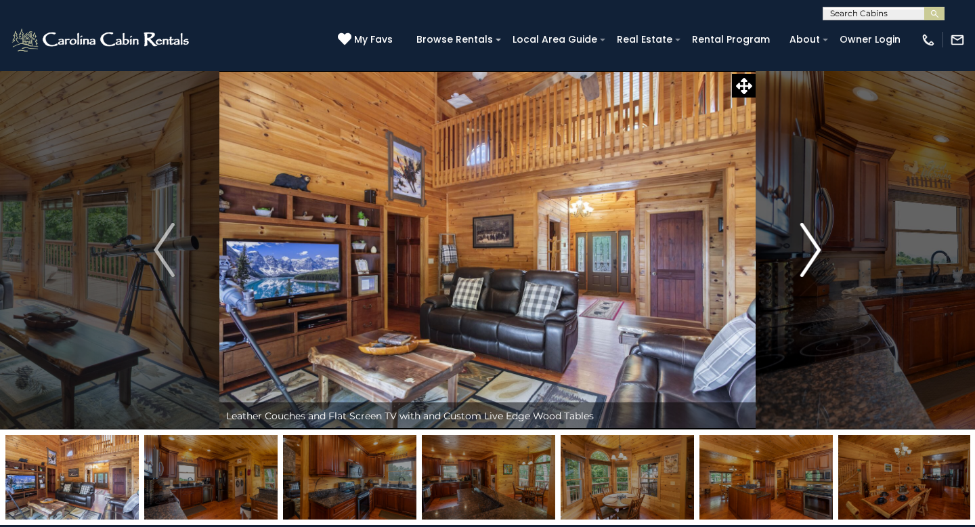
click at [812, 250] on img "Next" at bounding box center [810, 250] width 20 height 54
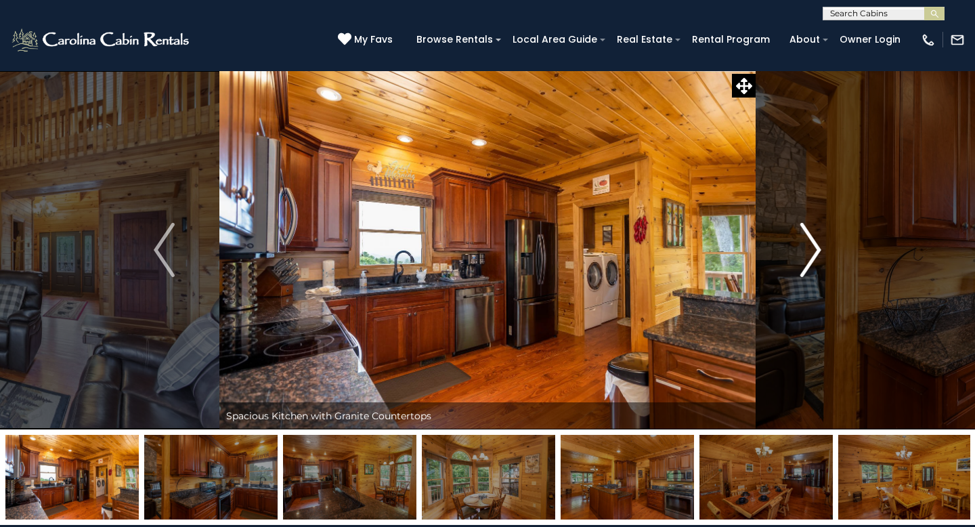
click at [812, 250] on img "Next" at bounding box center [810, 250] width 20 height 54
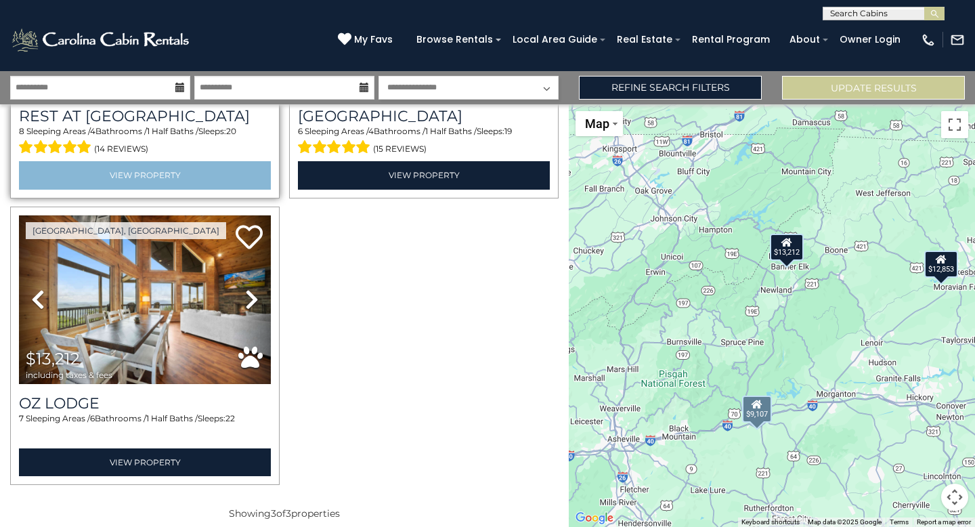
scroll to position [231, 0]
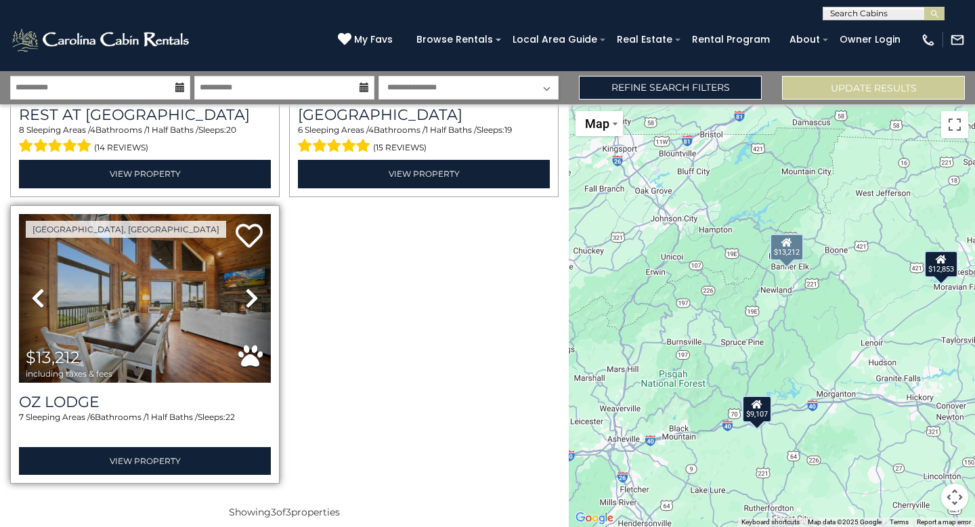
click at [256, 298] on icon at bounding box center [252, 298] width 14 height 22
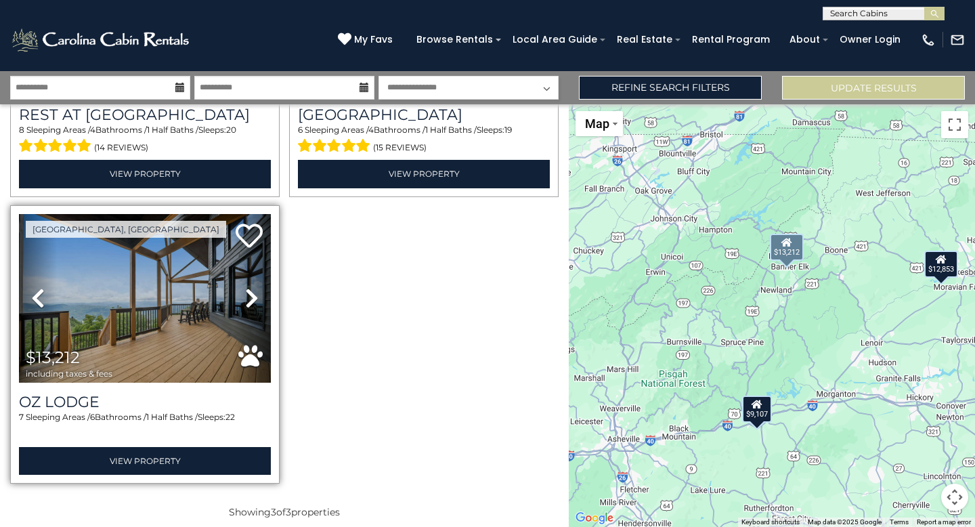
click at [256, 298] on icon at bounding box center [252, 298] width 14 height 22
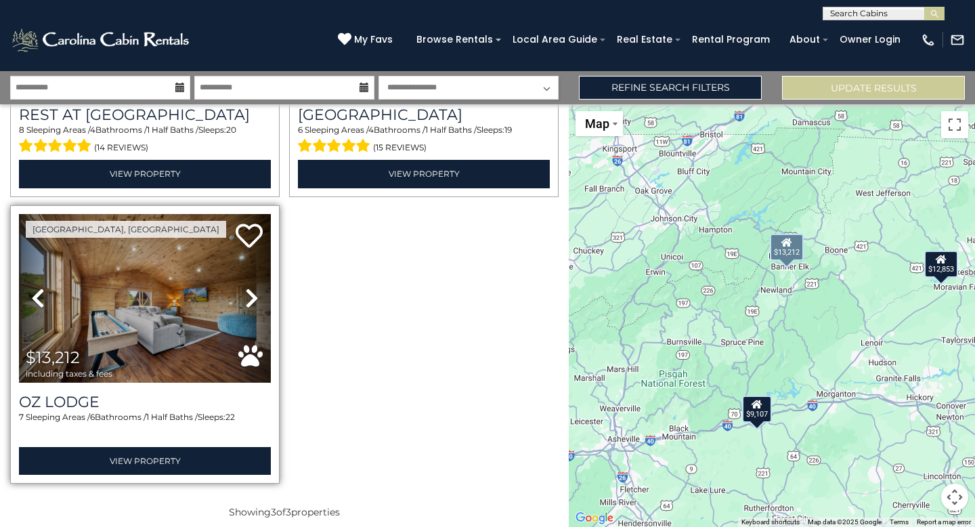
click at [256, 298] on icon at bounding box center [252, 298] width 14 height 22
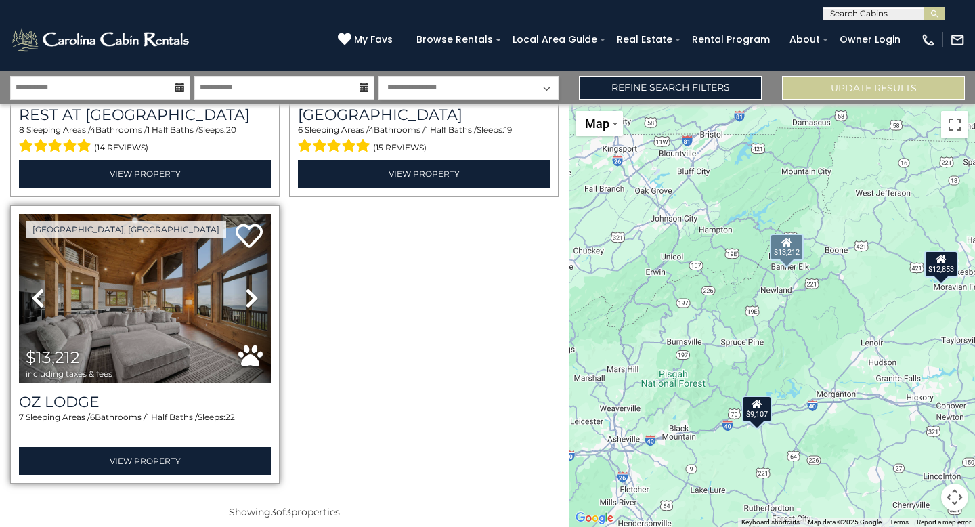
click at [256, 298] on icon at bounding box center [252, 298] width 14 height 22
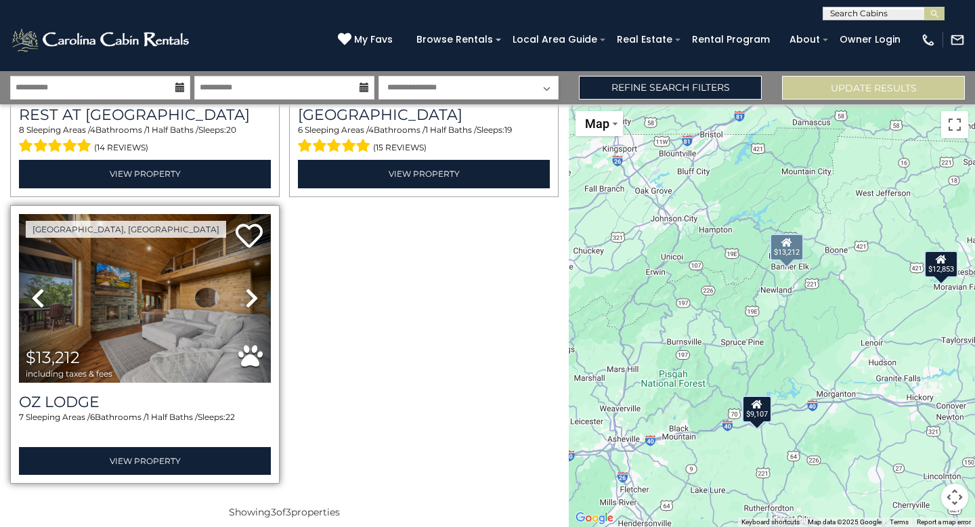
click at [256, 298] on icon at bounding box center [252, 298] width 14 height 22
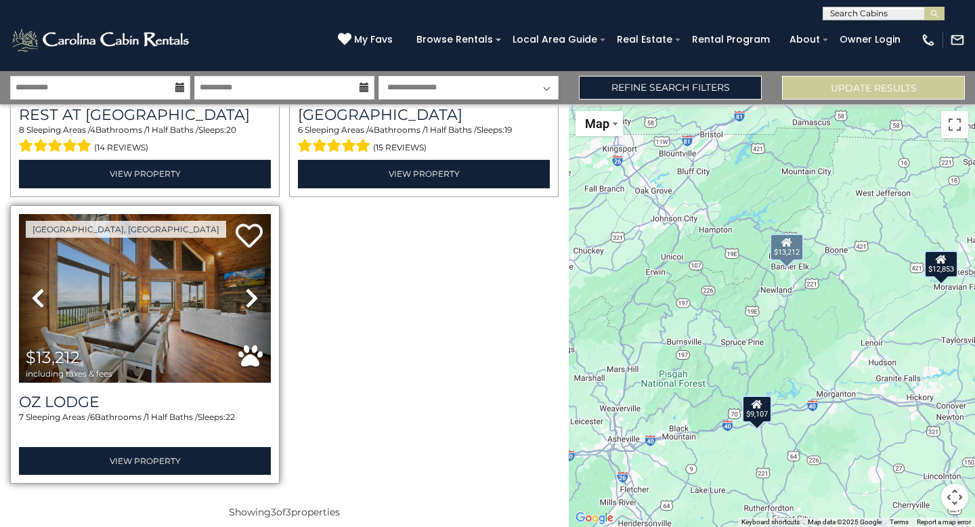
click at [256, 298] on icon at bounding box center [252, 298] width 14 height 22
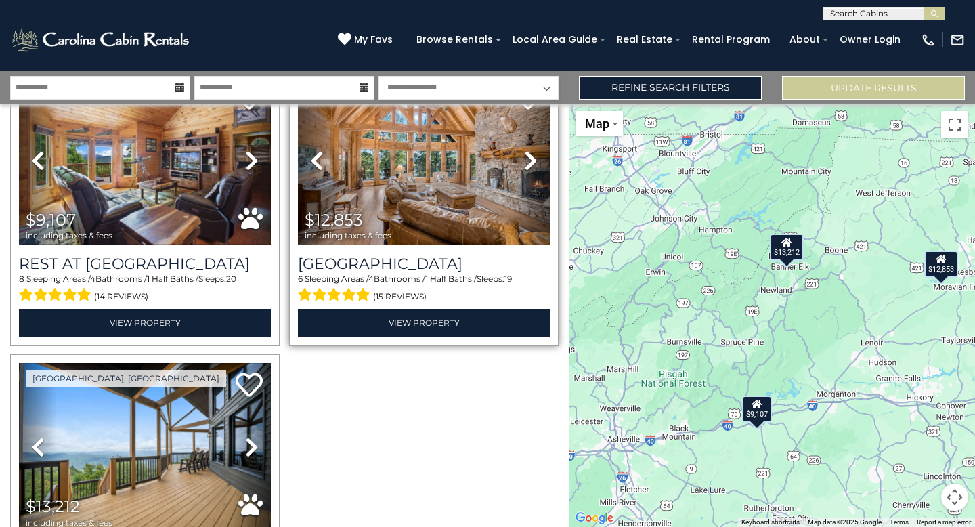
scroll to position [79, 0]
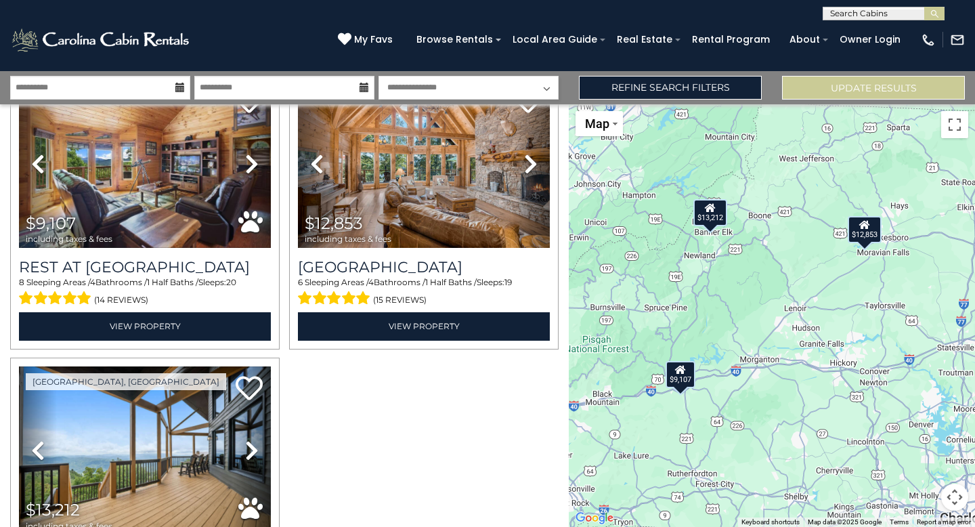
drag, startPoint x: 891, startPoint y: 424, endPoint x: 814, endPoint y: 388, distance: 85.7
click at [814, 388] on div "$9,107 $12,853 $13,212" at bounding box center [772, 315] width 406 height 422
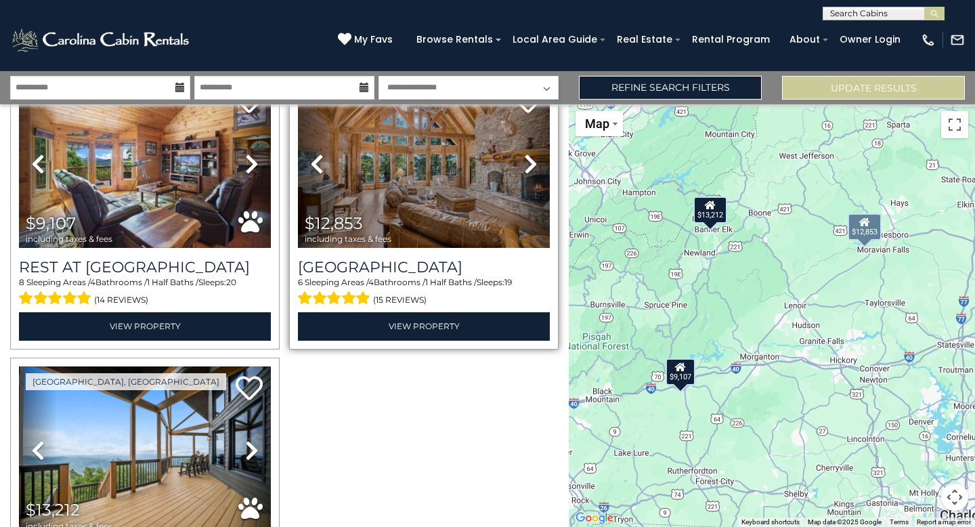
click at [528, 173] on icon at bounding box center [531, 164] width 14 height 22
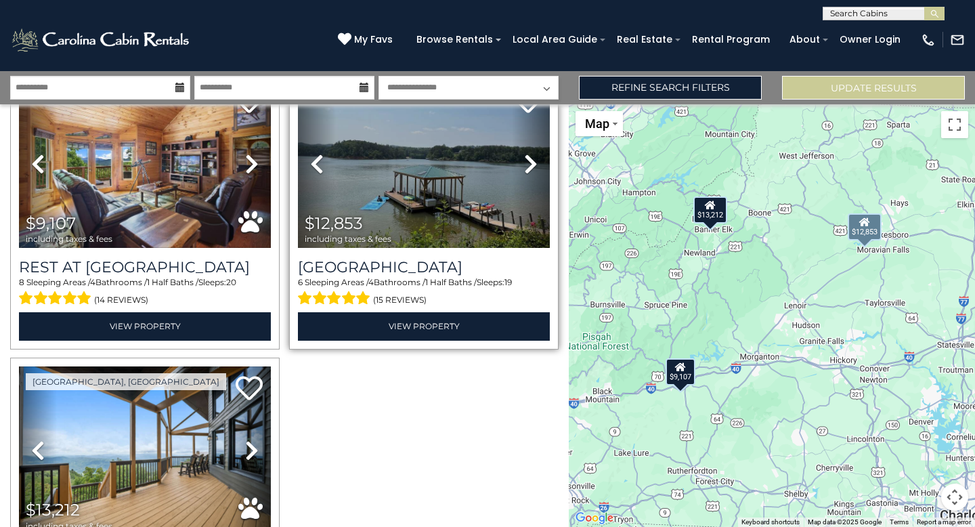
click at [528, 173] on icon at bounding box center [531, 164] width 14 height 22
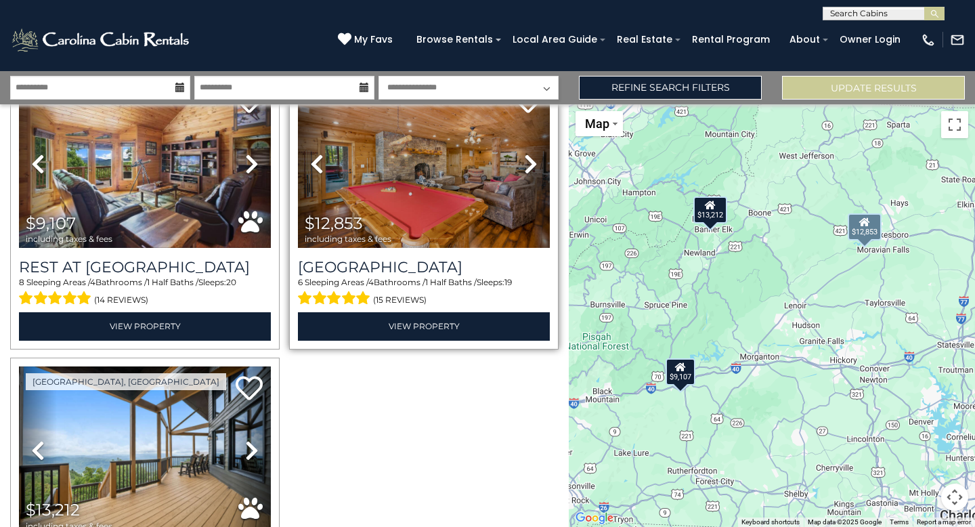
click at [528, 173] on icon at bounding box center [531, 164] width 14 height 22
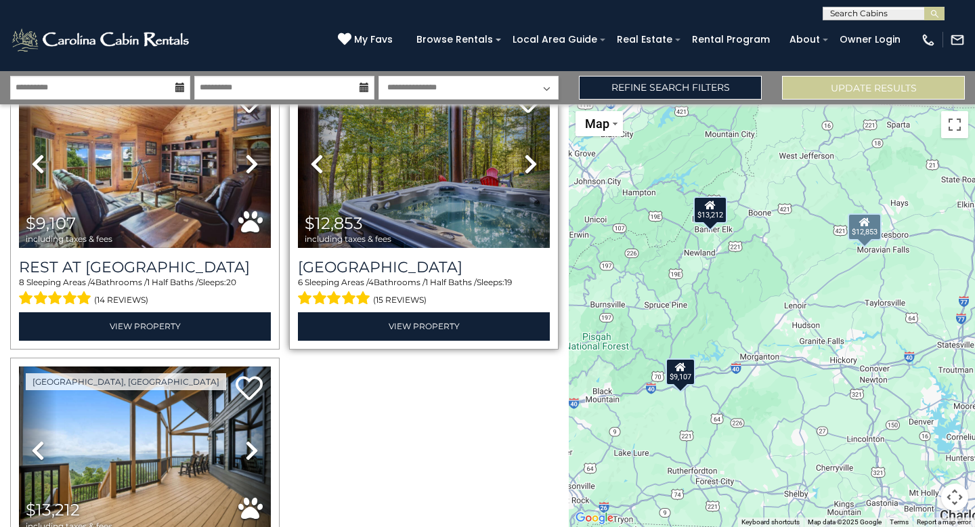
click at [528, 173] on icon at bounding box center [531, 164] width 14 height 22
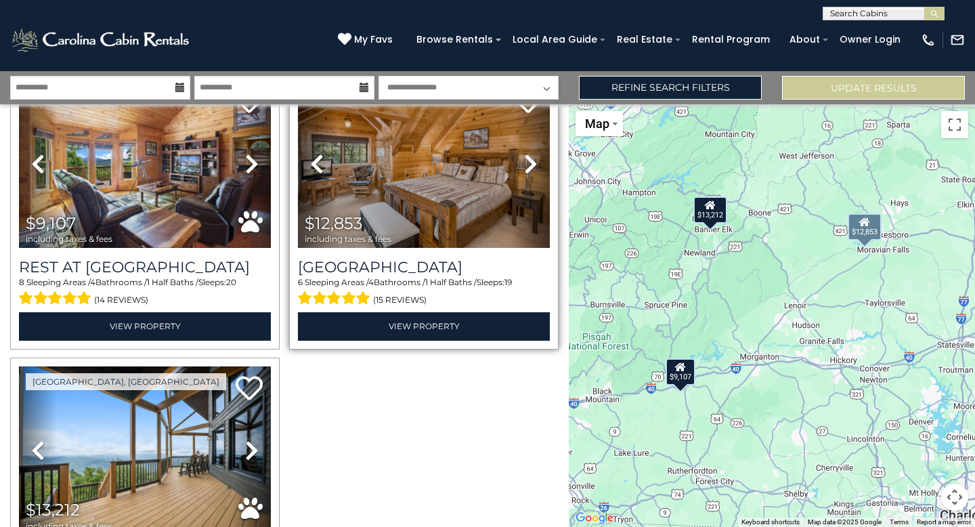
click at [528, 173] on icon at bounding box center [531, 164] width 14 height 22
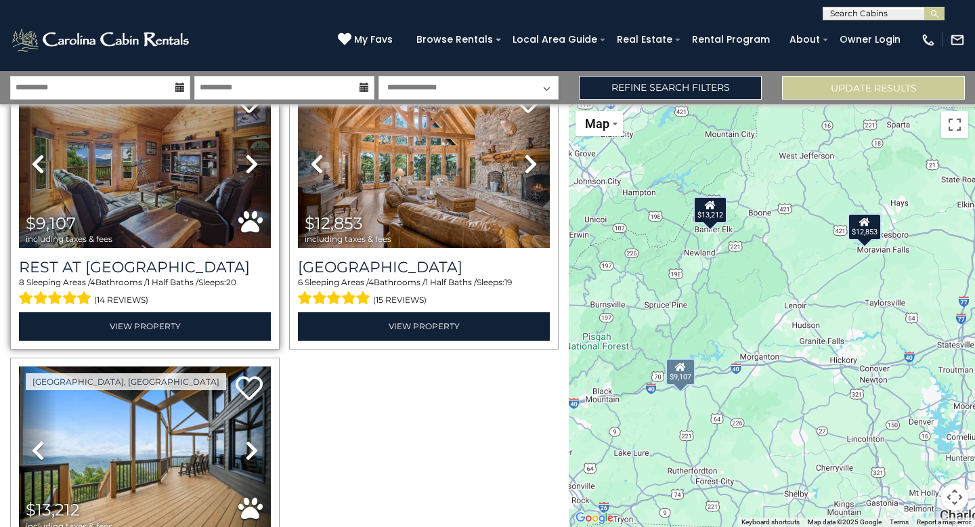
click at [255, 157] on icon at bounding box center [252, 164] width 14 height 22
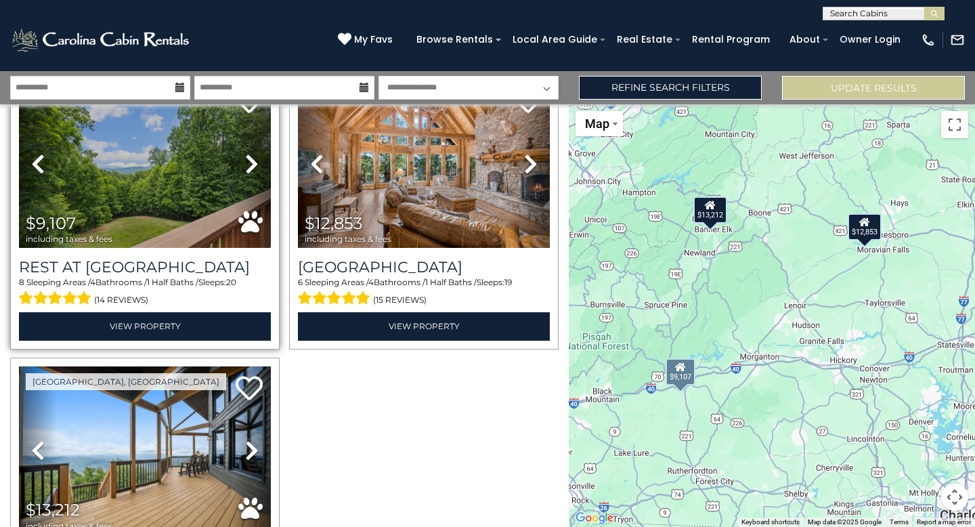
click at [255, 157] on icon at bounding box center [252, 164] width 14 height 22
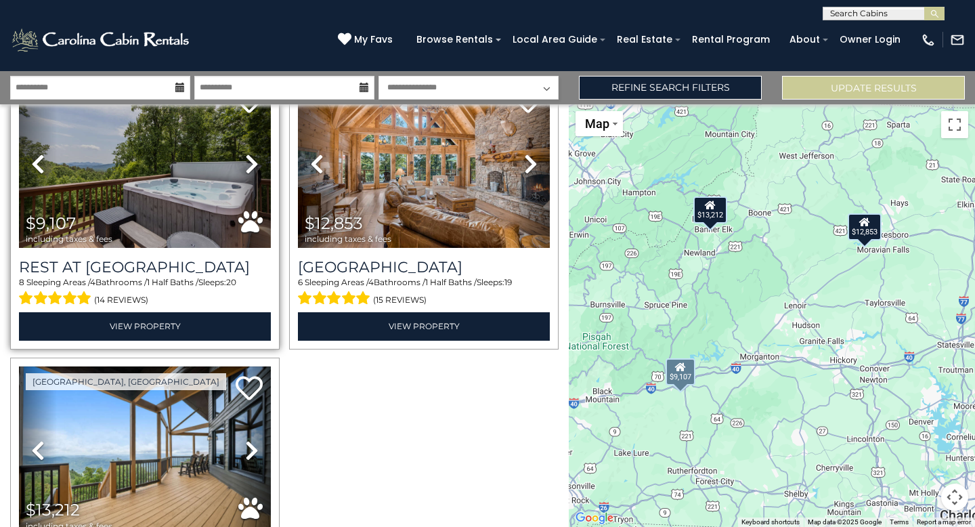
click at [255, 157] on icon at bounding box center [252, 164] width 14 height 22
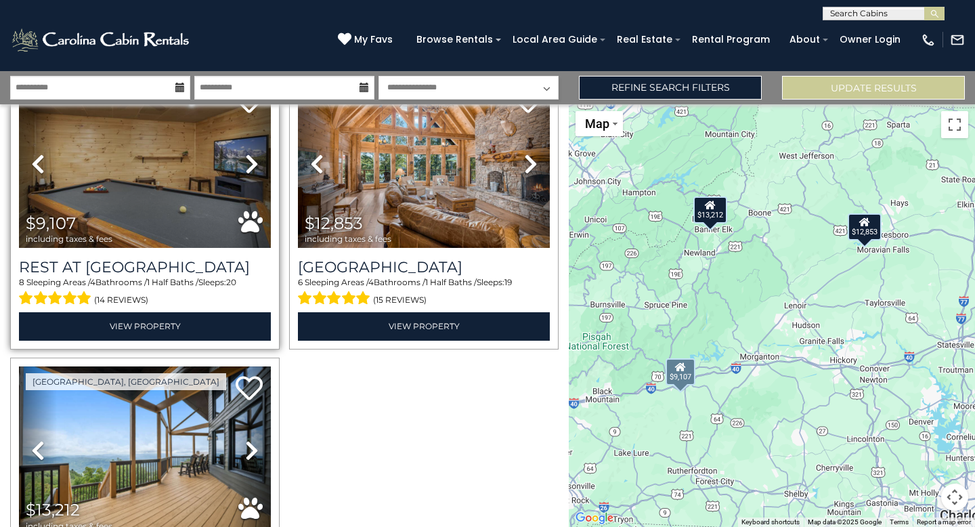
click at [255, 157] on icon at bounding box center [252, 164] width 14 height 22
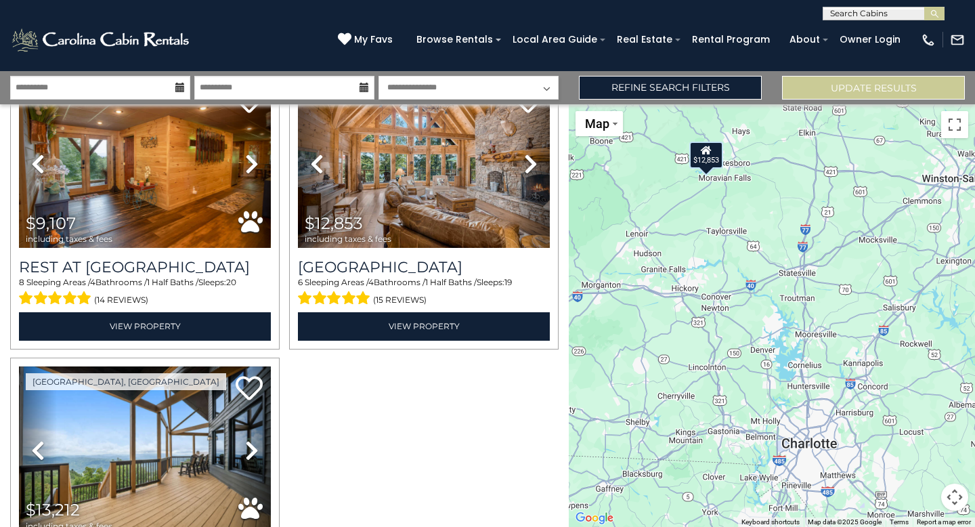
drag, startPoint x: 841, startPoint y: 383, endPoint x: 669, endPoint y: 307, distance: 188.8
click at [669, 307] on div "$9,107 $12,853 $13,212" at bounding box center [772, 315] width 406 height 422
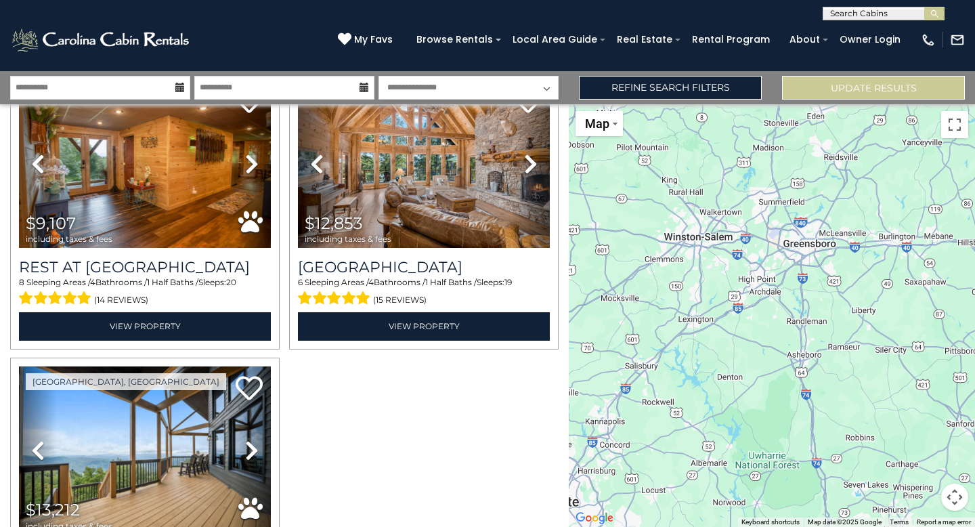
drag, startPoint x: 935, startPoint y: 401, endPoint x: 694, endPoint y: 470, distance: 250.5
click at [694, 470] on div "$9,107 $12,853 $13,212" at bounding box center [772, 315] width 406 height 422
click at [688, 93] on link "Refine Search Filters" at bounding box center [670, 88] width 183 height 24
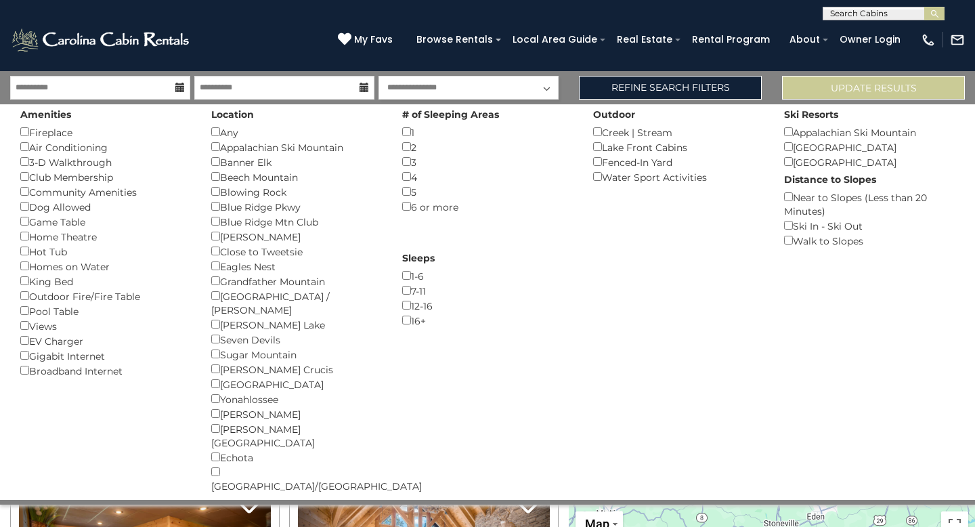
click at [630, 103] on div "Amenities Fireplace () Air Conditioning () 3-D Walkthrough () Club Membership (…" at bounding box center [487, 300] width 975 height 400
click at [632, 95] on link "Refine Search Filters" at bounding box center [670, 88] width 183 height 24
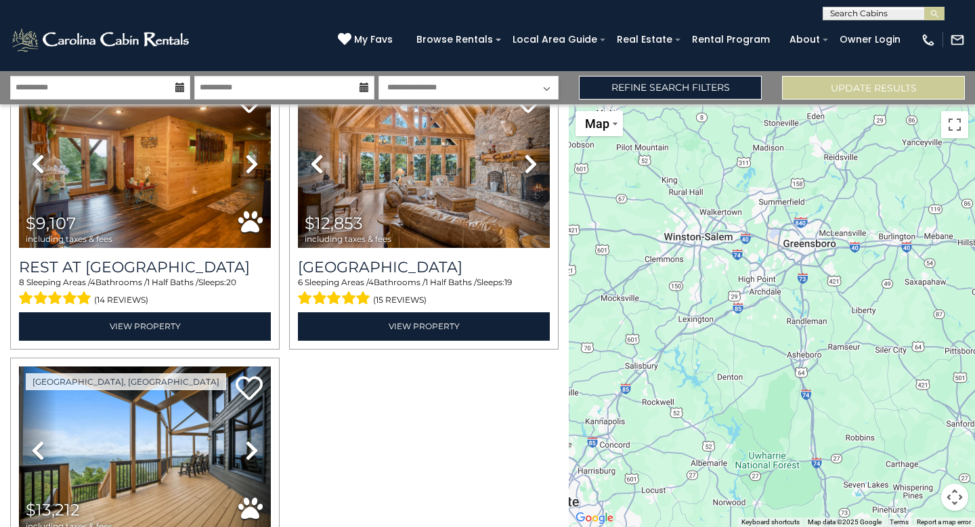
drag, startPoint x: 363, startPoint y: 378, endPoint x: 389, endPoint y: 423, distance: 51.5
click at [389, 423] on div at bounding box center [284, 356] width 558 height 573
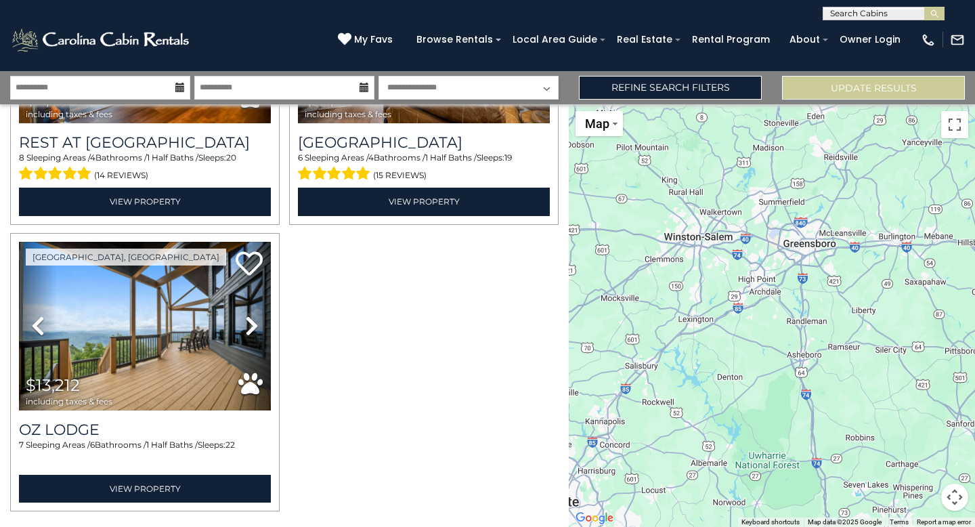
scroll to position [208, 0]
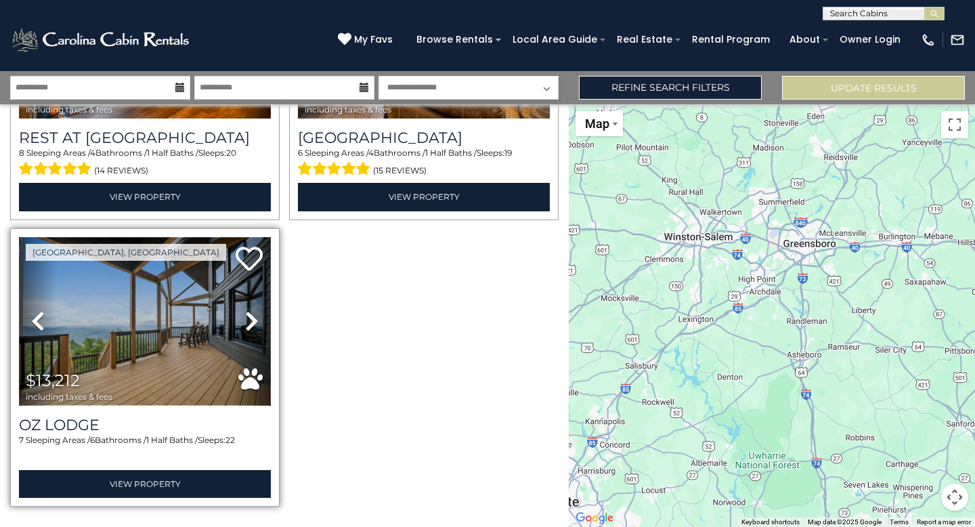
click at [74, 343] on img at bounding box center [145, 321] width 252 height 169
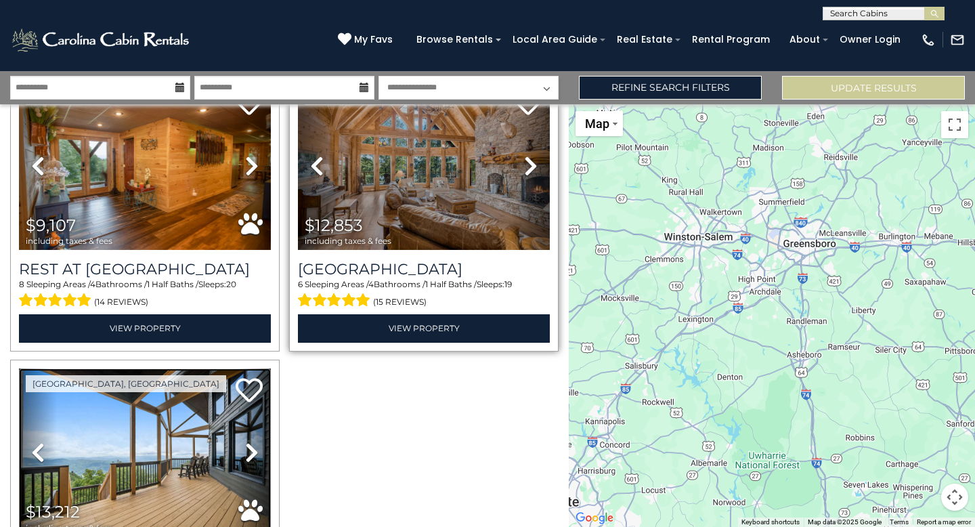
scroll to position [0, 0]
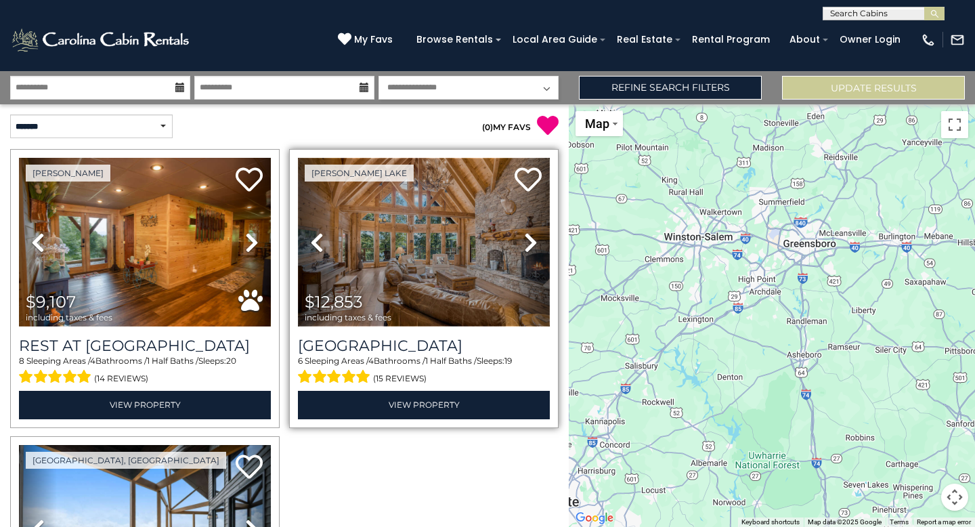
click at [455, 238] on img at bounding box center [424, 242] width 252 height 169
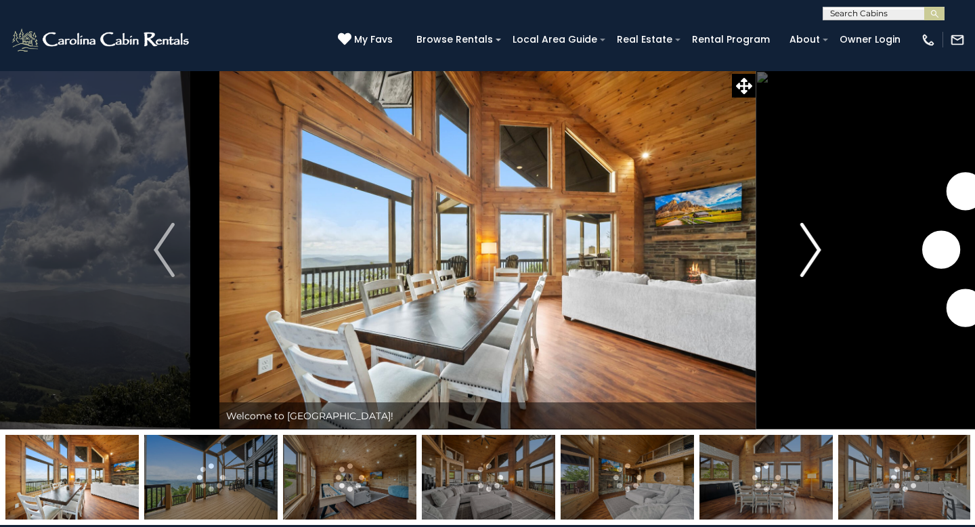
click at [815, 263] on img "Next" at bounding box center [810, 250] width 20 height 54
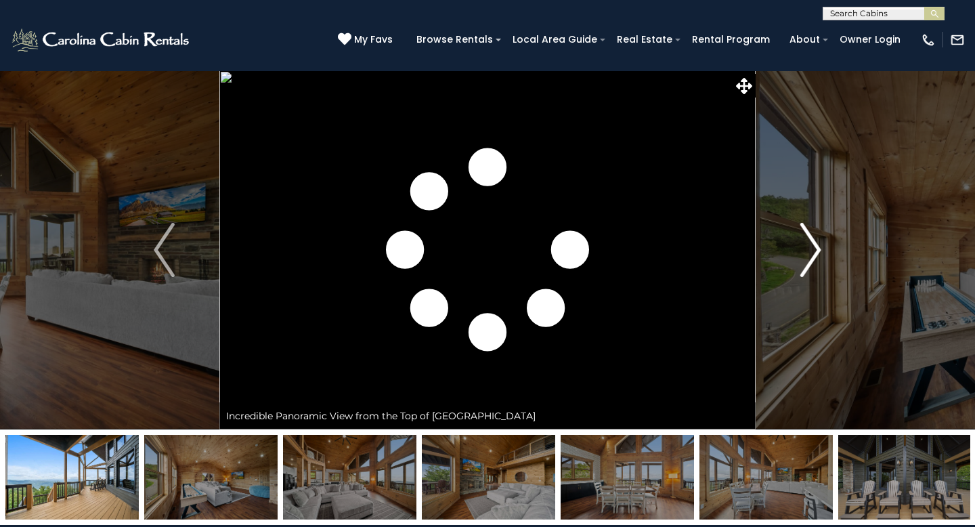
click at [810, 234] on img "Next" at bounding box center [810, 250] width 20 height 54
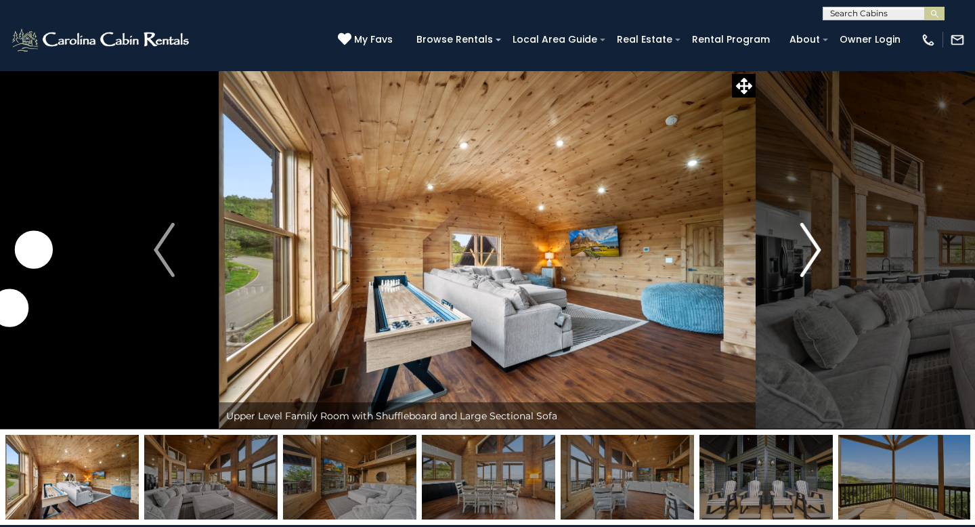
click at [810, 234] on img "Next" at bounding box center [810, 250] width 20 height 54
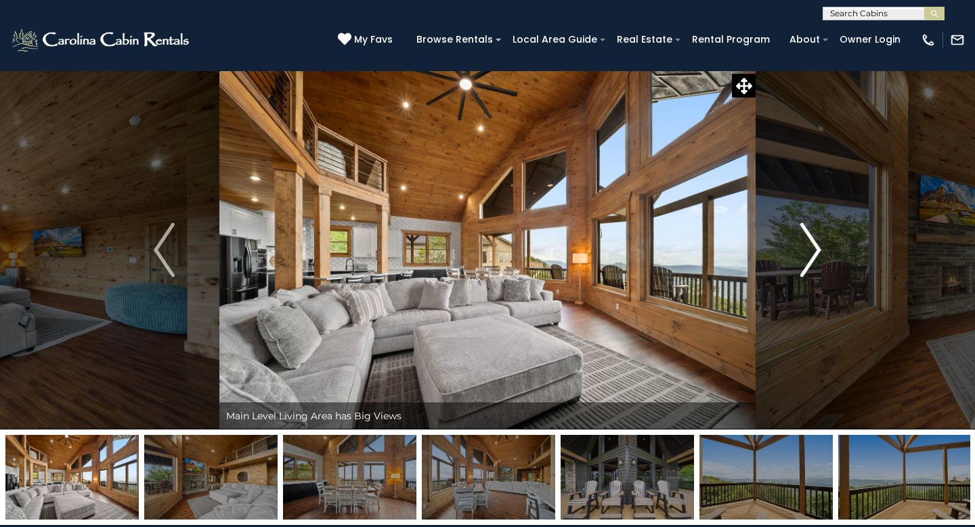
click at [808, 234] on img "Next" at bounding box center [810, 250] width 20 height 54
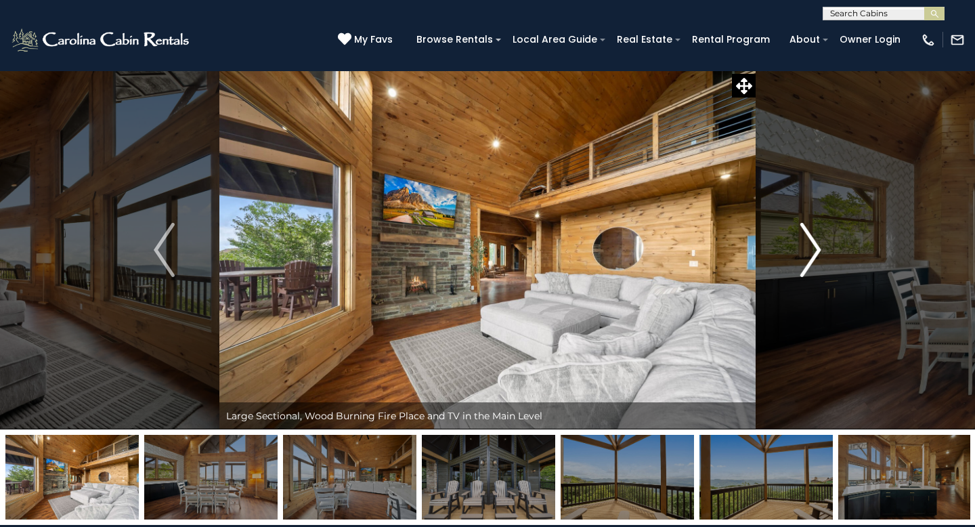
click at [808, 234] on img "Next" at bounding box center [810, 250] width 20 height 54
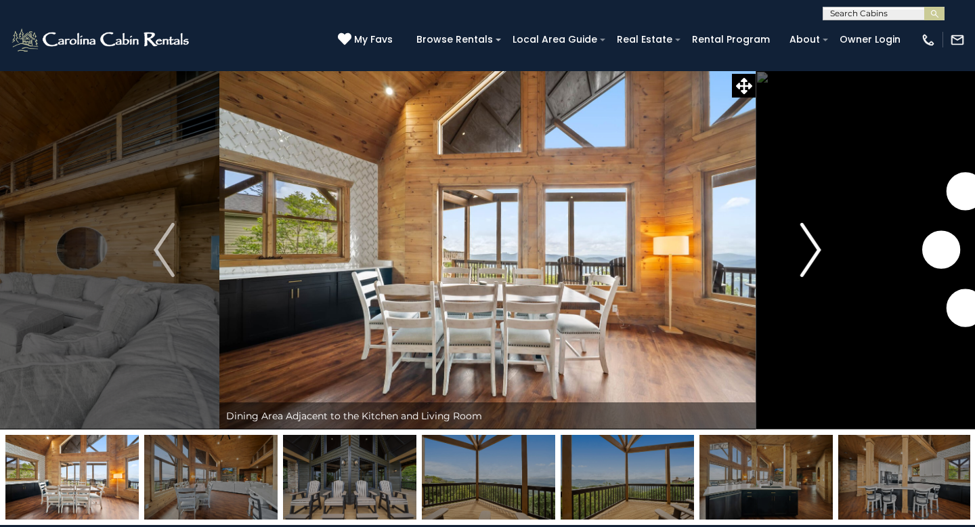
click at [808, 234] on img "Next" at bounding box center [810, 250] width 20 height 54
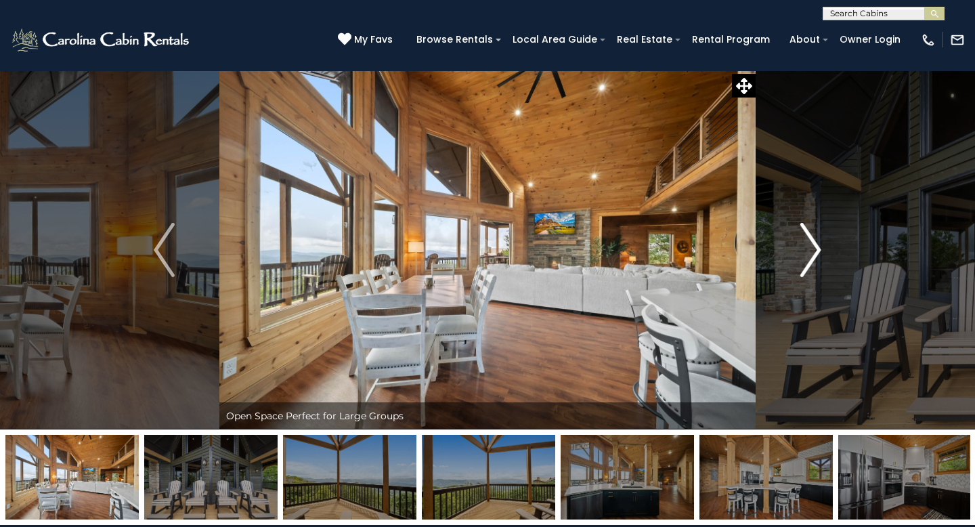
click at [808, 234] on img "Next" at bounding box center [810, 250] width 20 height 54
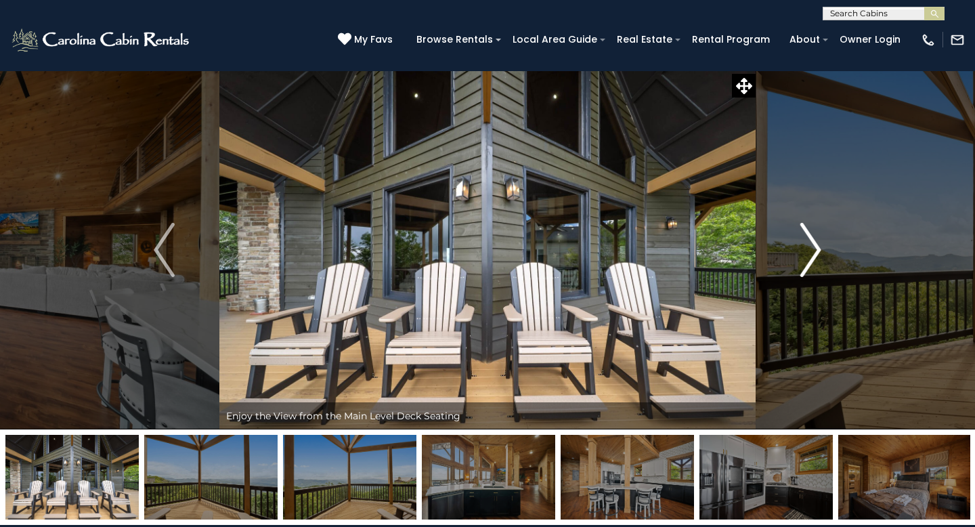
click at [808, 234] on img "Next" at bounding box center [810, 250] width 20 height 54
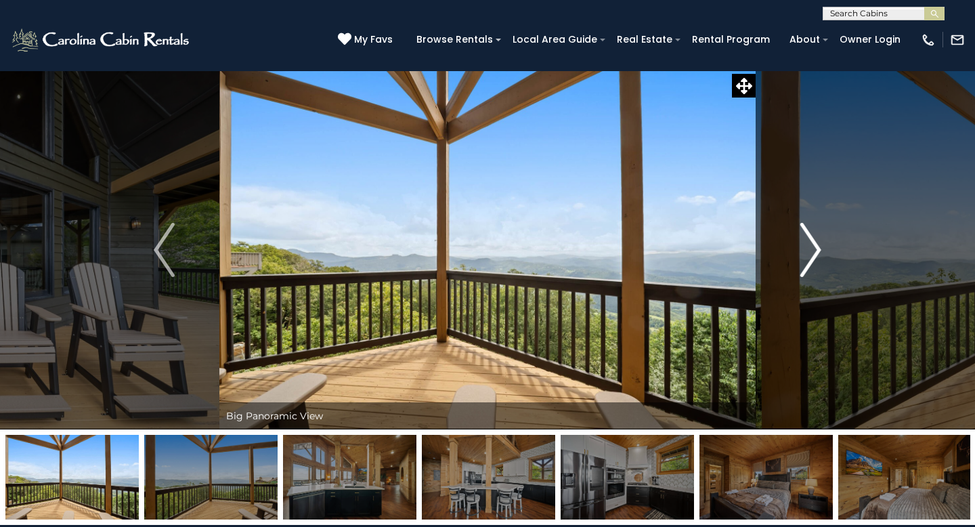
click at [808, 234] on img "Next" at bounding box center [810, 250] width 20 height 54
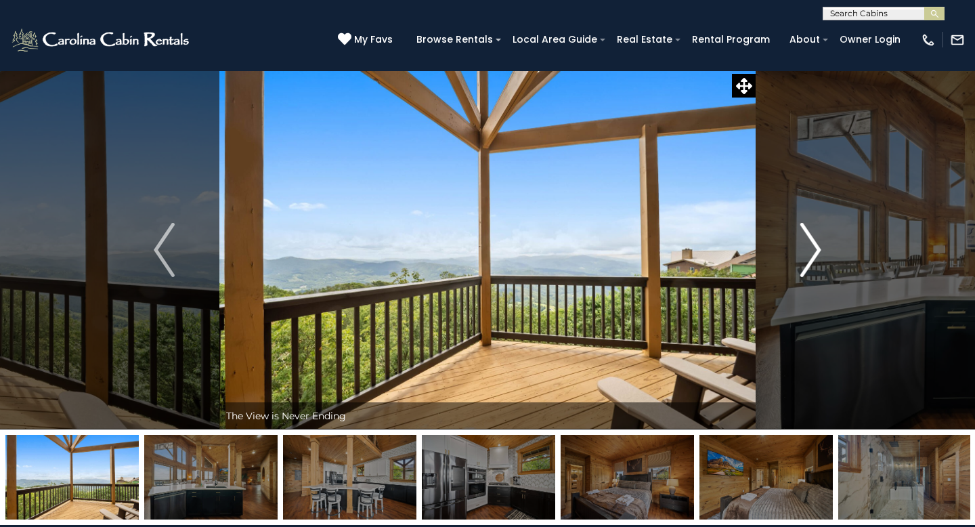
click at [808, 234] on img "Next" at bounding box center [810, 250] width 20 height 54
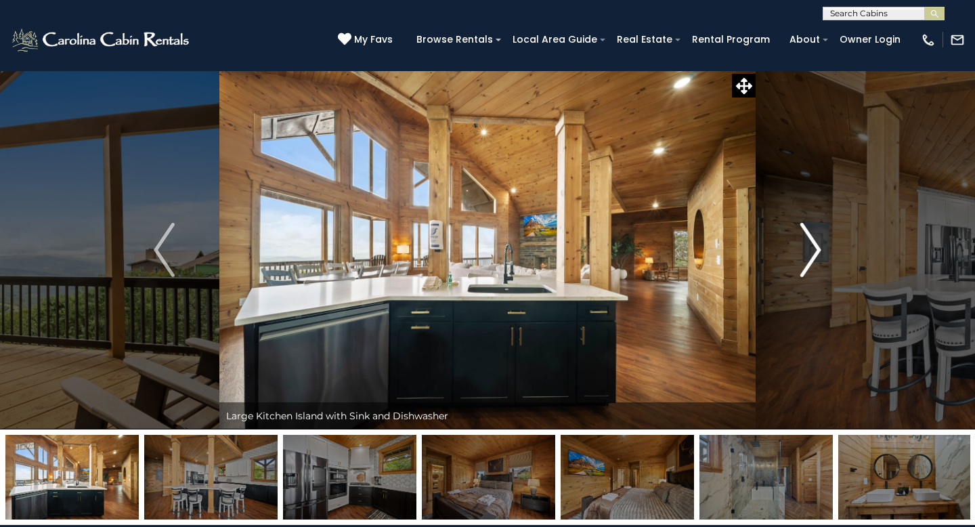
click at [808, 234] on img "Next" at bounding box center [810, 250] width 20 height 54
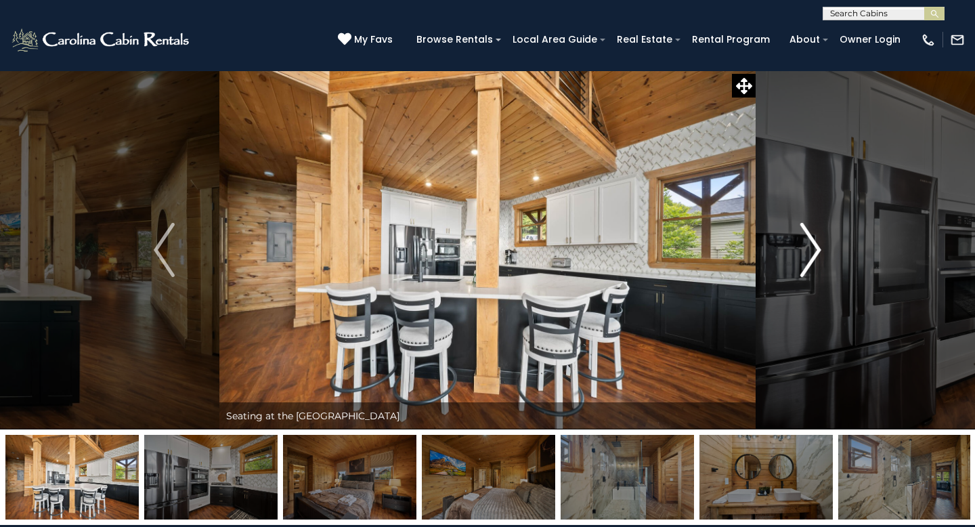
click at [808, 234] on img "Next" at bounding box center [810, 250] width 20 height 54
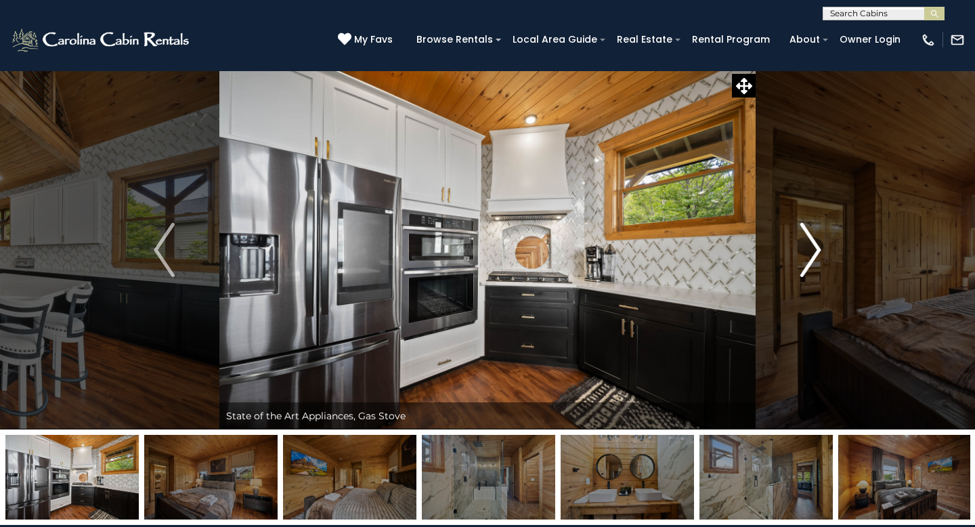
click at [808, 234] on img "Next" at bounding box center [810, 250] width 20 height 54
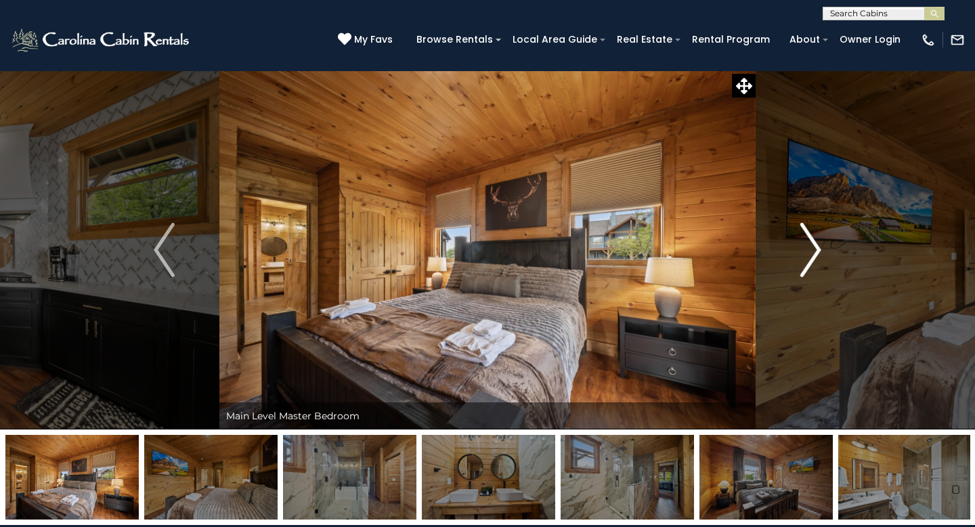
click at [808, 234] on img "Next" at bounding box center [810, 250] width 20 height 54
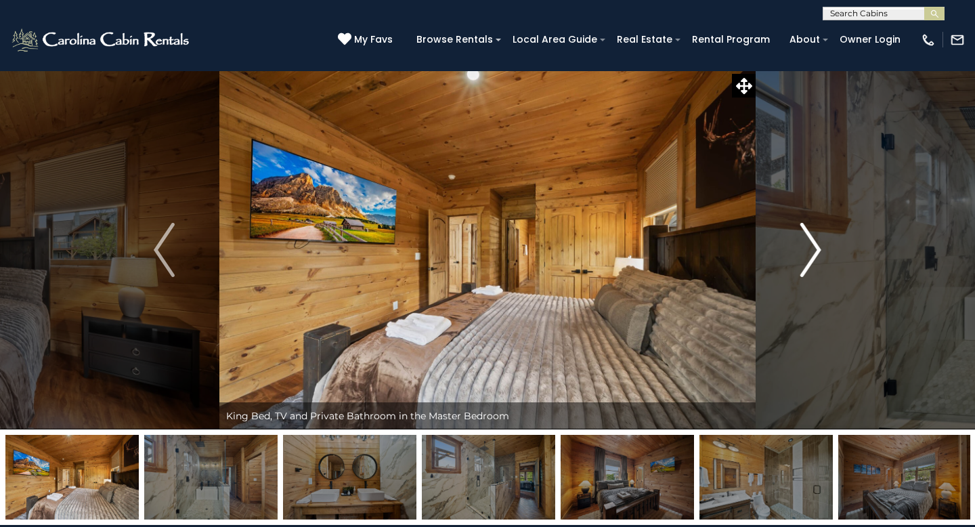
click at [808, 234] on img "Next" at bounding box center [810, 250] width 20 height 54
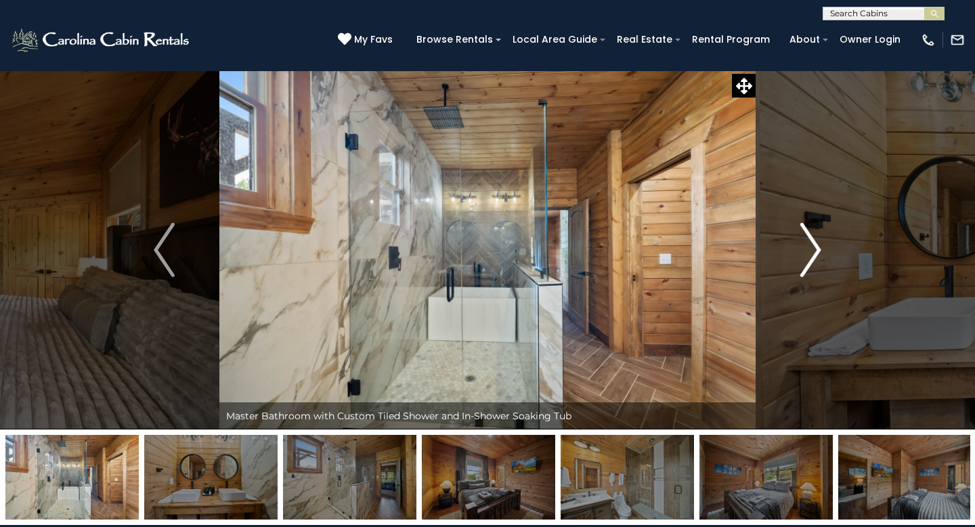
click at [808, 234] on img "Next" at bounding box center [810, 250] width 20 height 54
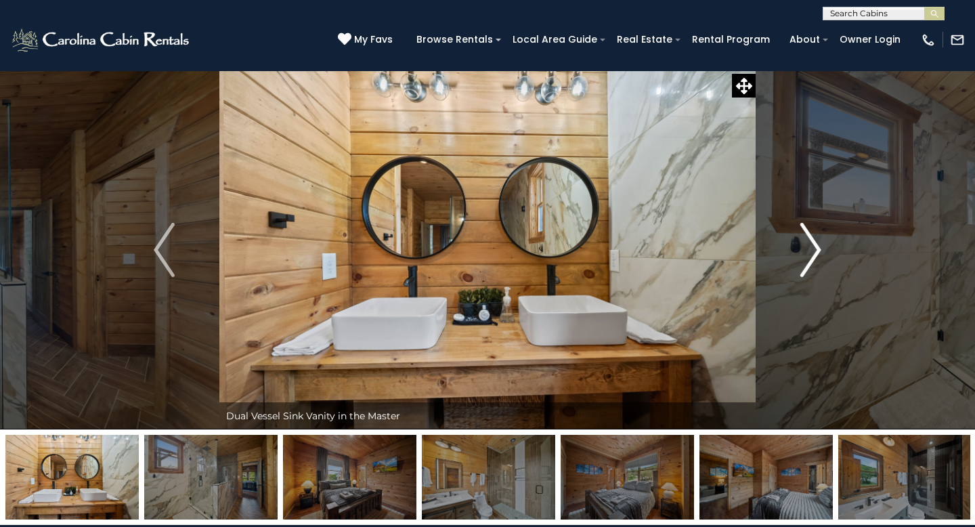
click at [808, 234] on img "Next" at bounding box center [810, 250] width 20 height 54
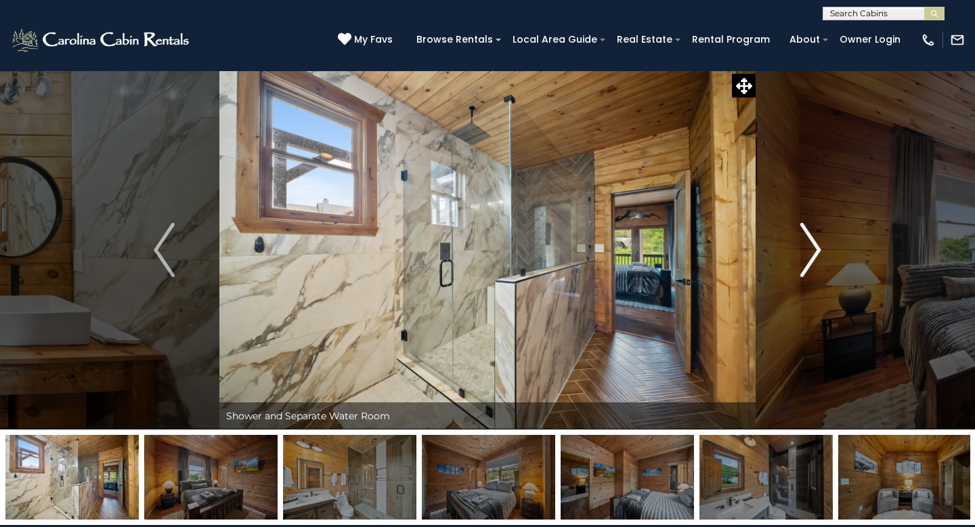
click at [808, 234] on img "Next" at bounding box center [810, 250] width 20 height 54
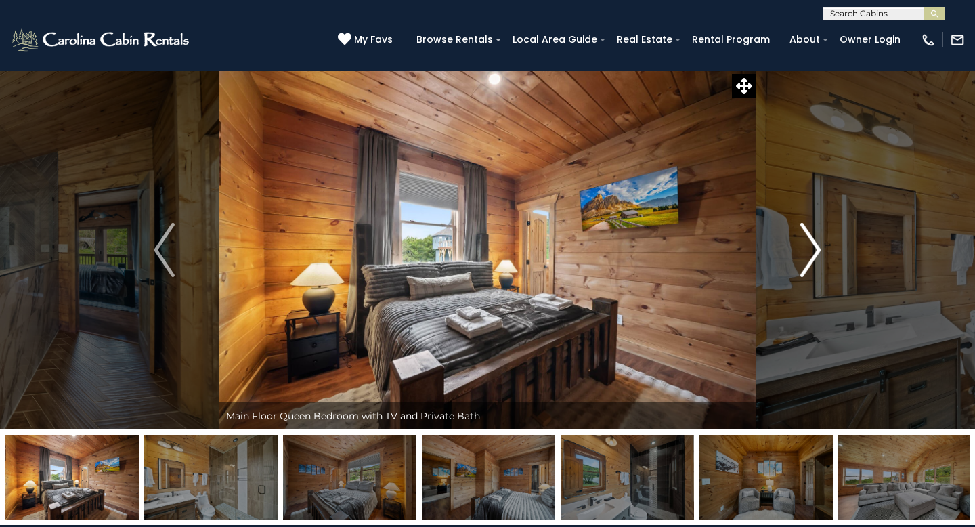
click at [808, 234] on img "Next" at bounding box center [810, 250] width 20 height 54
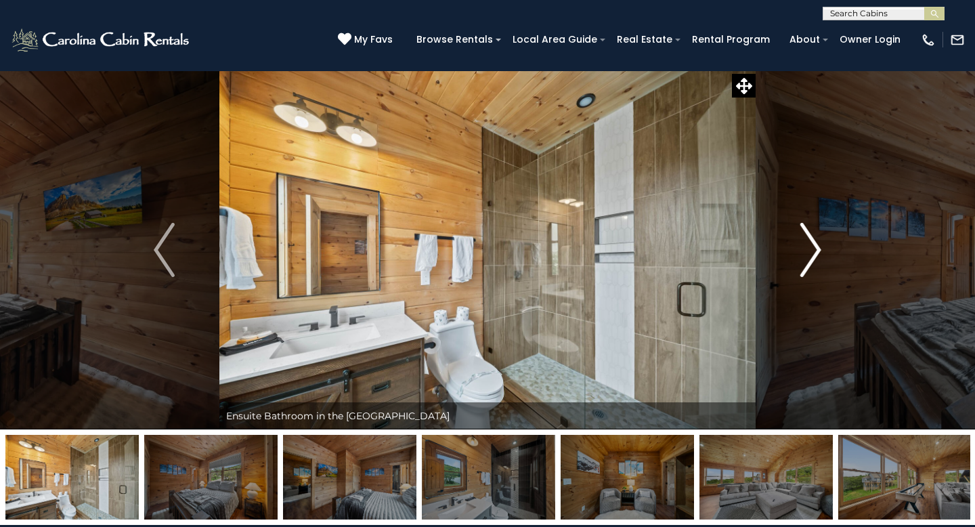
click at [808, 234] on img "Next" at bounding box center [810, 250] width 20 height 54
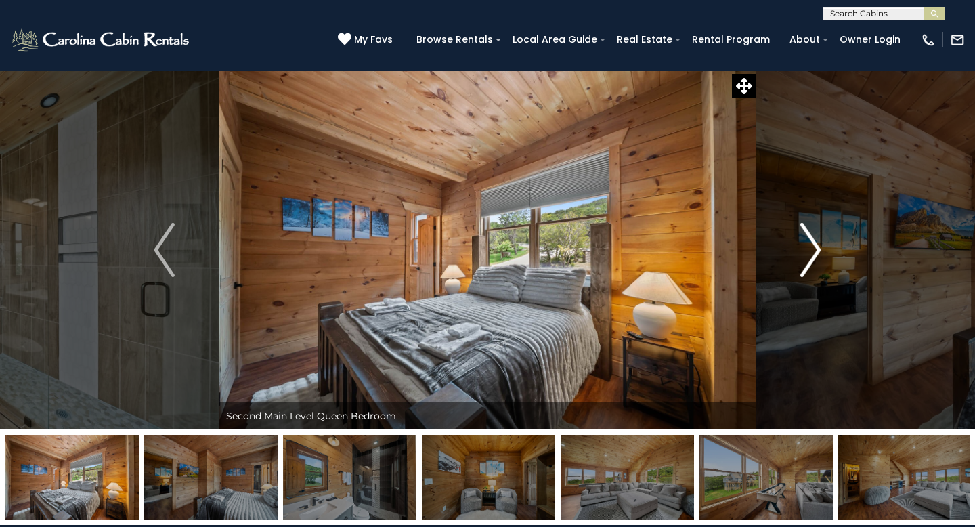
click at [808, 234] on img "Next" at bounding box center [810, 250] width 20 height 54
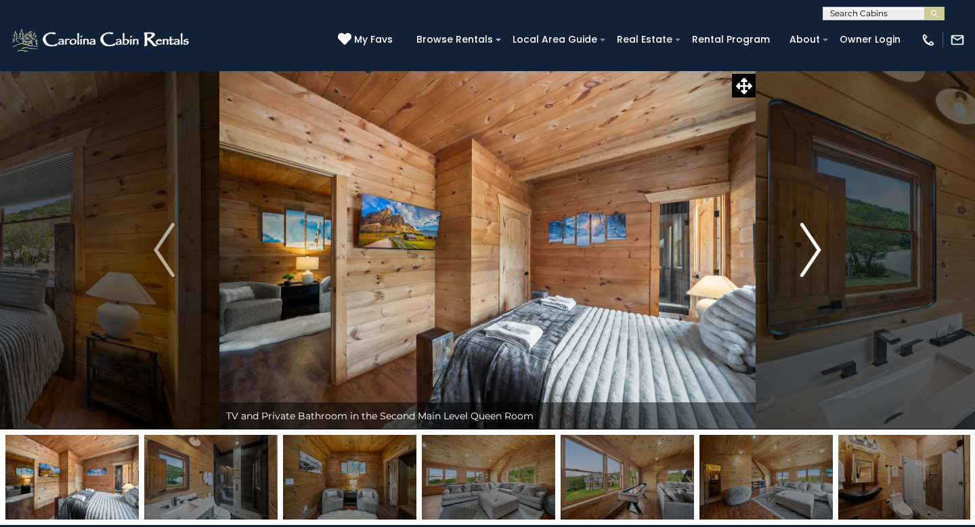
click at [808, 234] on img "Next" at bounding box center [810, 250] width 20 height 54
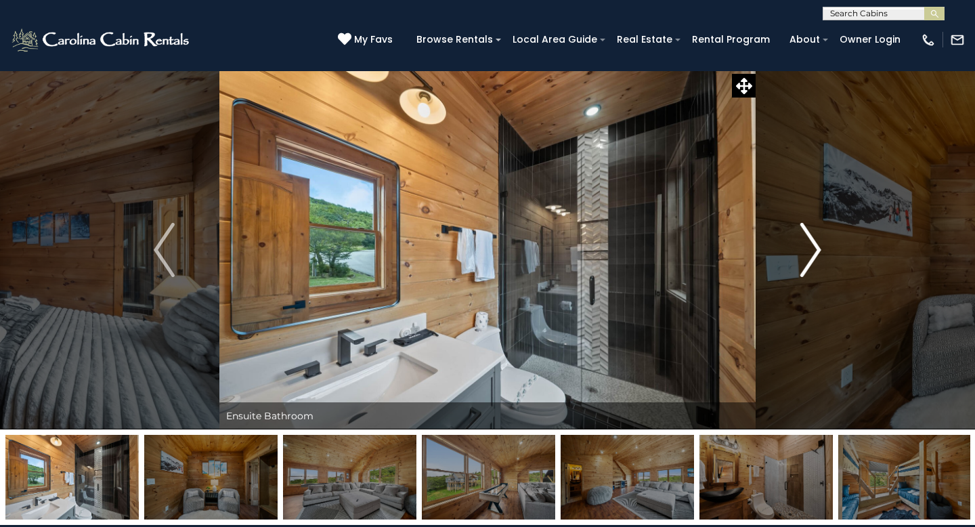
click at [808, 234] on img "Next" at bounding box center [810, 250] width 20 height 54
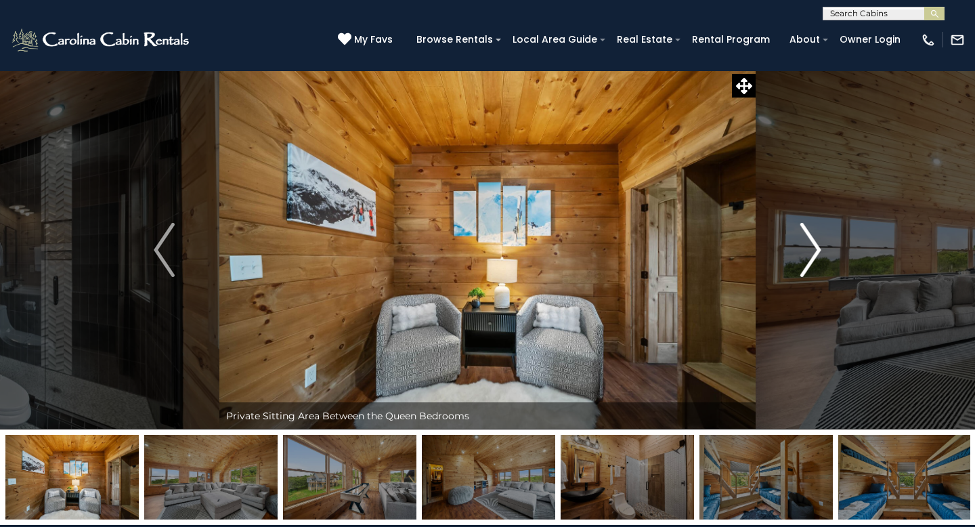
click at [802, 244] on img "Next" at bounding box center [810, 250] width 20 height 54
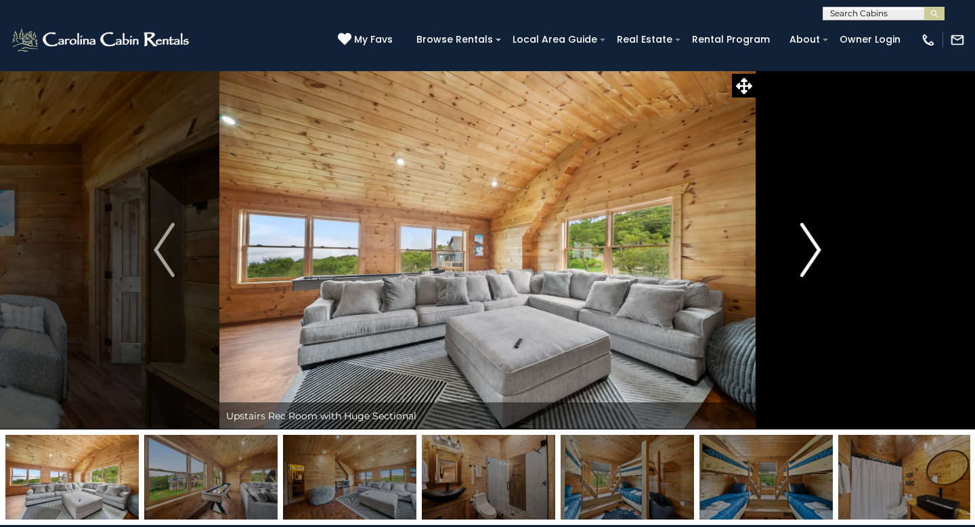
click at [802, 244] on img "Next" at bounding box center [810, 250] width 20 height 54
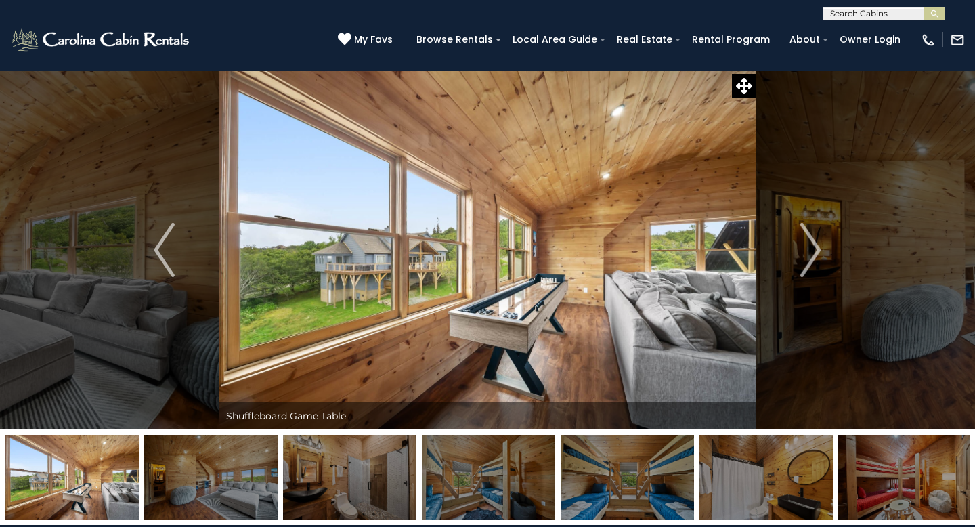
click at [269, 13] on div "**********" at bounding box center [487, 10] width 975 height 20
